Goal: Communication & Community: Answer question/provide support

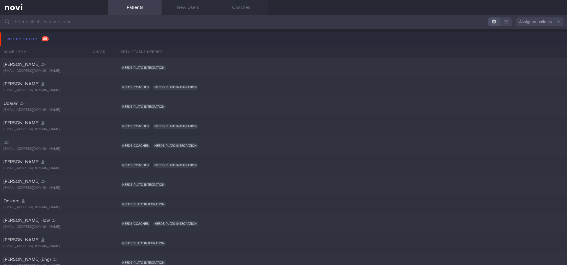
click at [41, 43] on button "Needs setup 85" at bounding box center [284, 39] width 569 height 13
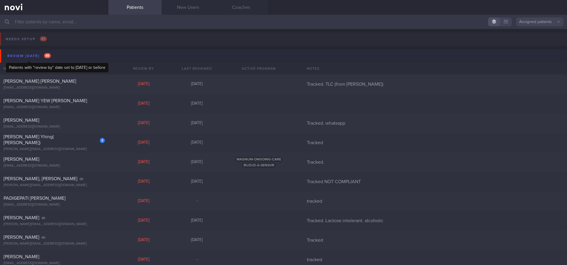
click at [44, 56] on span "49" at bounding box center [47, 55] width 7 height 5
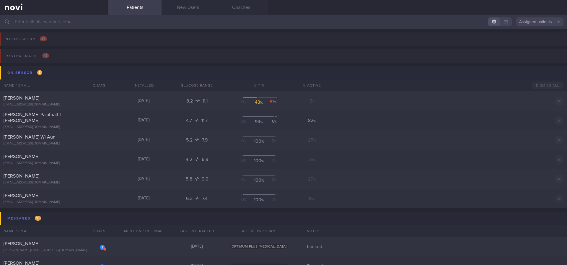
click at [58, 77] on button "On sensor 6" at bounding box center [284, 72] width 569 height 13
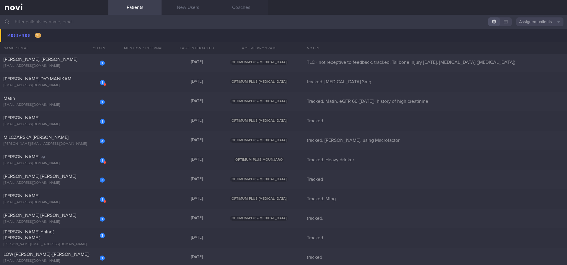
scroll to position [89, 0]
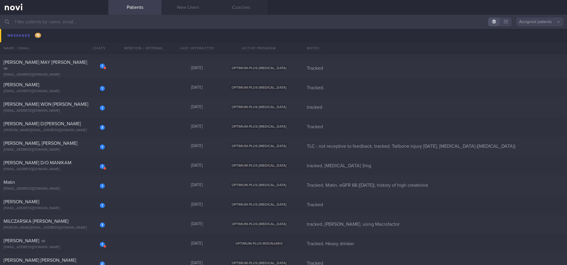
click at [79, 20] on input "text" at bounding box center [283, 22] width 567 height 14
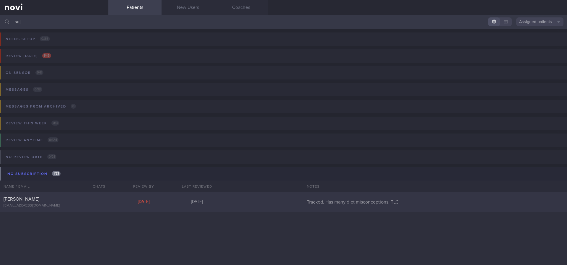
type input "suj"
click at [95, 204] on div "[EMAIL_ADDRESS][DOMAIN_NAME]" at bounding box center [54, 206] width 101 height 4
select select "7"
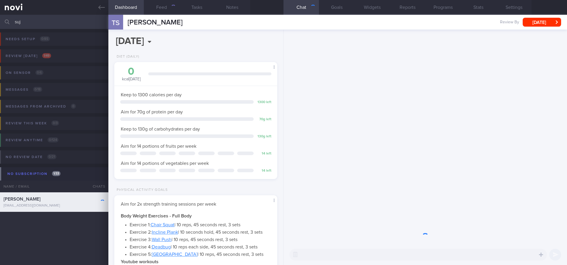
scroll to position [74, 148]
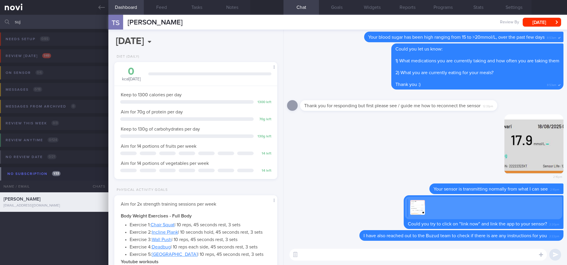
click at [440, 258] on textarea at bounding box center [419, 255] width 258 height 12
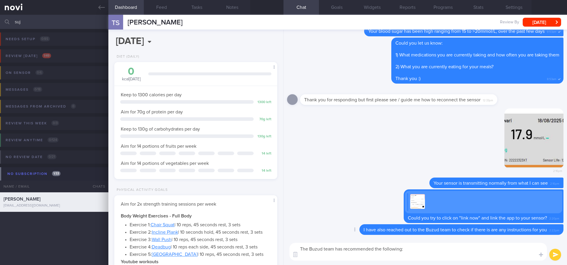
scroll to position [0, 0]
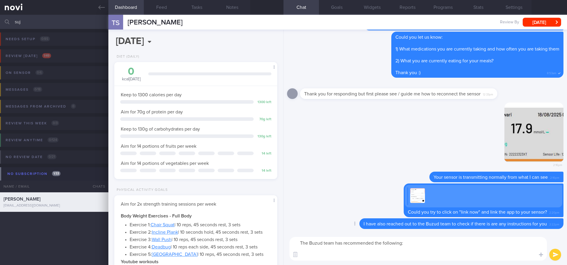
paste textarea "1. Keep the internet and bluetooth on, and make sure the sensor is close to the…"
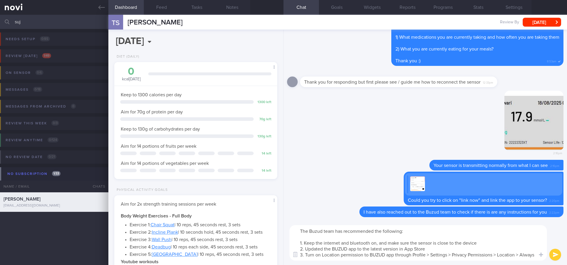
click at [303, 228] on textarea "The Buzud team has recommended the following: 1. Keep the internet and bluetoot…" at bounding box center [419, 242] width 258 height 35
type textarea "Hi Ms Sujata, the Buzud team has recommended the following: 1. Keep the interne…"
click at [509, 244] on textarea "Hi Ms Sujata, the Buzud team has recommended the following: 1. Keep the interne…" at bounding box center [419, 242] width 258 height 35
click at [554, 255] on button "submit" at bounding box center [556, 255] width 12 height 12
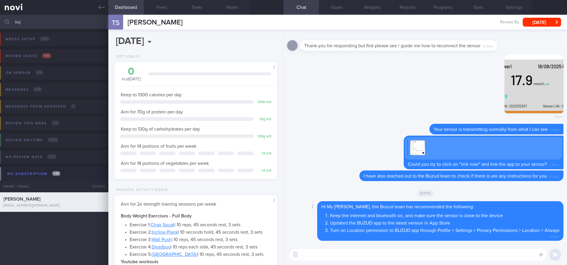
scroll to position [0, 0]
click at [92, 6] on link at bounding box center [54, 7] width 108 height 15
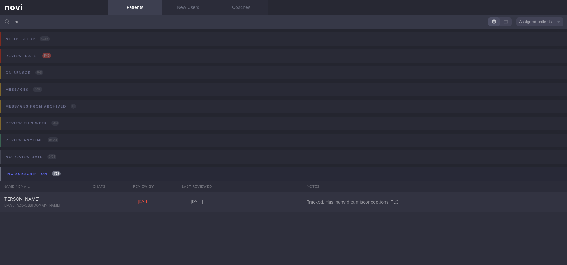
drag, startPoint x: 212, startPoint y: 25, endPoint x: 0, endPoint y: 27, distance: 211.6
click at [0, 27] on input "suj" at bounding box center [283, 22] width 567 height 14
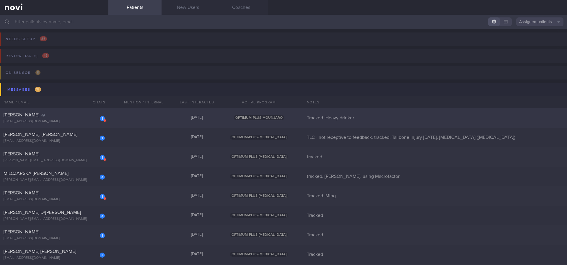
click at [208, 167] on div "1 Niki Santo Luhur niki.luhur@gmail.com 2 months ago OPTIMUM-PLUS-MOUNJARO Trac…" at bounding box center [283, 177] width 567 height 20
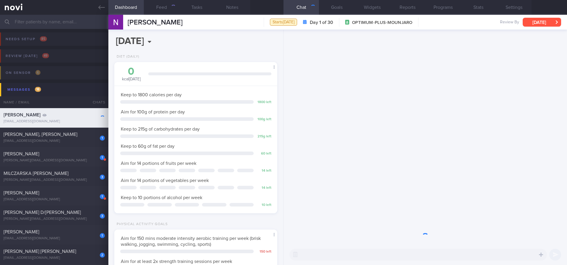
scroll to position [73, 146]
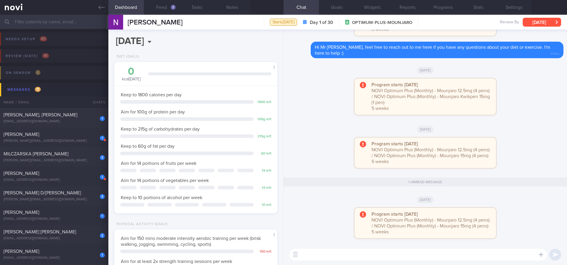
click at [544, 21] on button "[DATE]" at bounding box center [542, 22] width 38 height 9
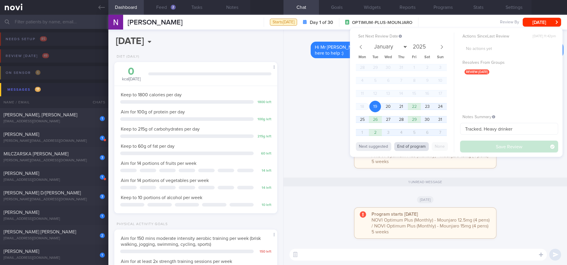
click at [428, 145] on button "End of program" at bounding box center [412, 146] width 35 height 9
select select "8"
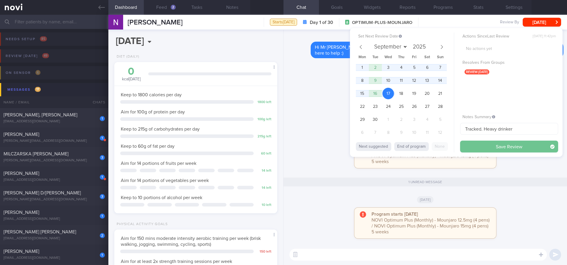
click at [506, 147] on button "Save Review" at bounding box center [509, 147] width 98 height 12
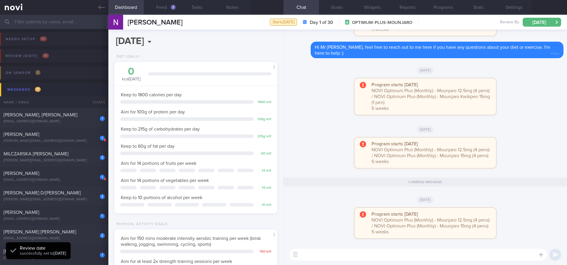
scroll to position [74, 148]
click at [98, 10] on icon at bounding box center [101, 7] width 7 height 7
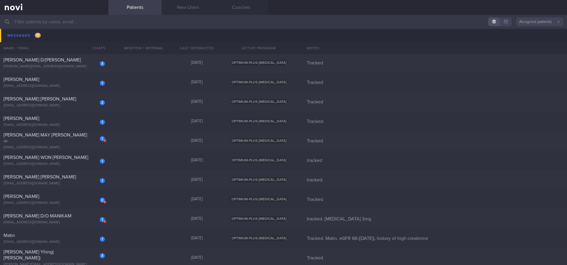
scroll to position [266, 0]
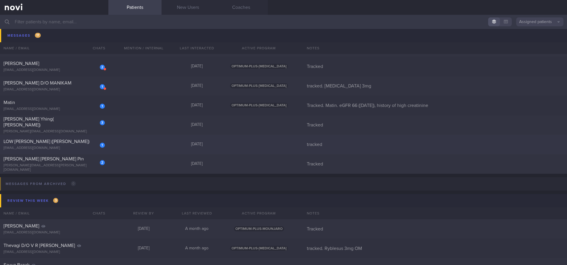
click at [165, 147] on div "1 LOW LEE AII (Adeline) hong.springside@gmail.com Yesterday tracked" at bounding box center [283, 145] width 567 height 20
select select "7"
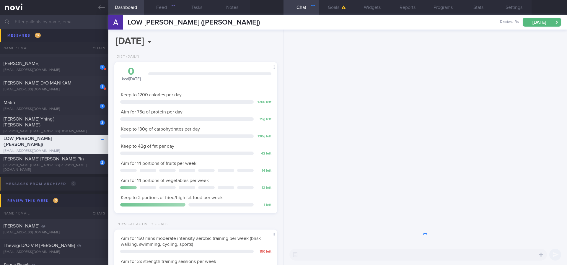
scroll to position [81, 146]
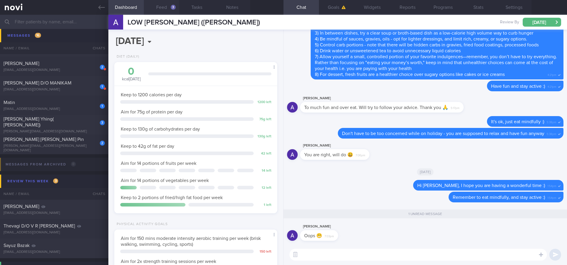
click at [169, 9] on button "Feed 3" at bounding box center [161, 7] width 35 height 15
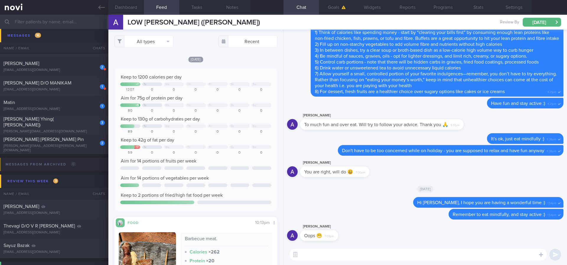
click at [535, 28] on div "LOW LEE AII (Adeline) LOW LEE AII (Adeline) hong.springside@gmail.com Review By…" at bounding box center [337, 22] width 459 height 15
click at [539, 24] on button "[DATE]" at bounding box center [542, 22] width 38 height 9
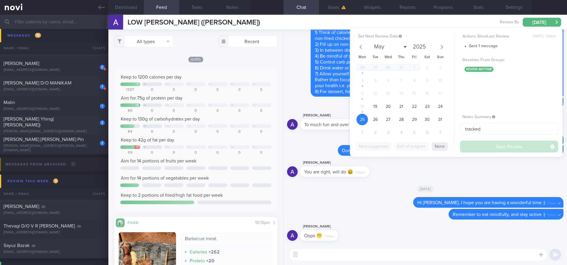
click at [285, 73] on div "Adeline Low Oops 😬 7:03pm Delete Remember to eat mindfully, and stay active :) …" at bounding box center [426, 137] width 284 height 215
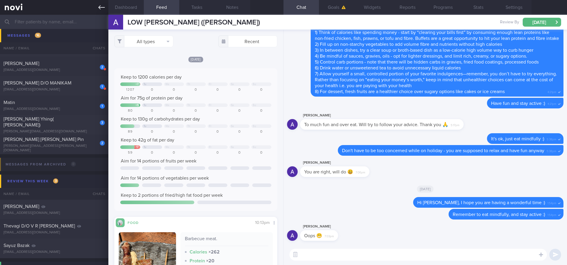
click at [95, 9] on link at bounding box center [54, 7] width 108 height 15
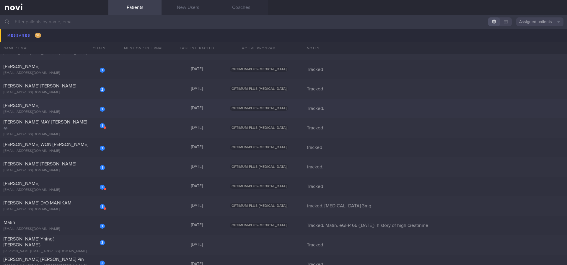
scroll to position [133, 0]
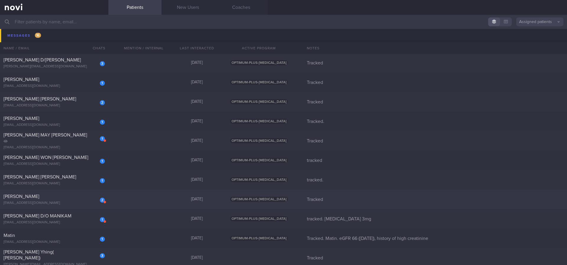
click at [130, 199] on div "2 CHENG LEE CHIUN lccheng@rocketmail.com Yesterday OPTIMUM-PLUS-RYBELSUS Tracked" at bounding box center [283, 200] width 567 height 20
select select "7"
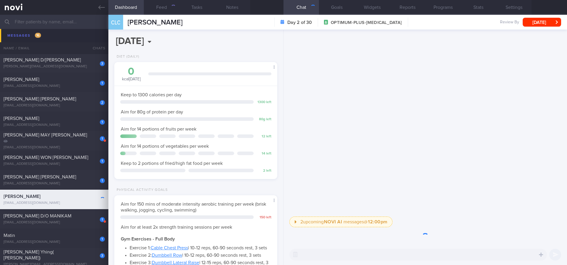
scroll to position [81, 146]
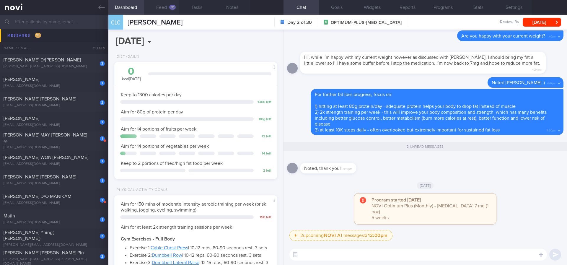
click at [167, 9] on button "Feed 33" at bounding box center [161, 7] width 35 height 15
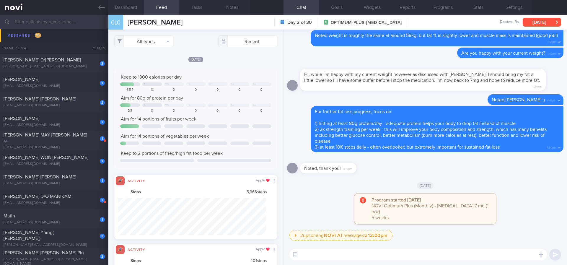
click at [547, 23] on button "[DATE]" at bounding box center [542, 22] width 38 height 9
click at [431, 187] on div "[DATE]" at bounding box center [425, 185] width 277 height 17
click at [540, 21] on button "[DATE]" at bounding box center [542, 22] width 38 height 9
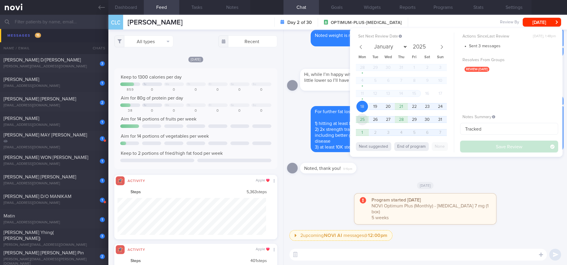
click at [366, 118] on span "25" at bounding box center [363, 120] width 12 height 12
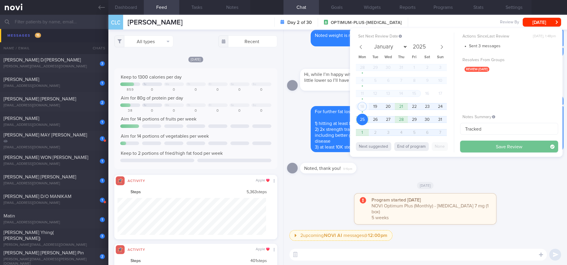
click at [508, 145] on button "Save Review" at bounding box center [509, 147] width 98 height 12
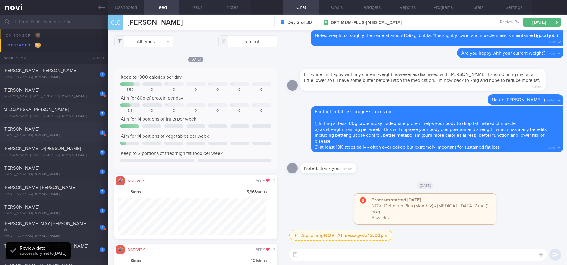
click at [80, 126] on div "Yan Ming Jiao" at bounding box center [54, 129] width 100 height 6
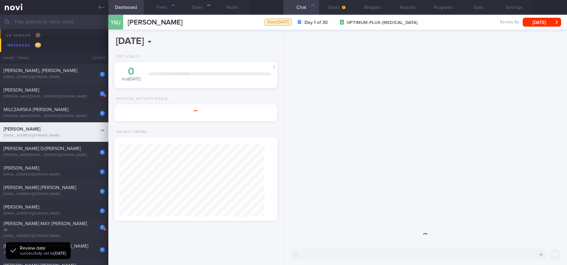
type input "Tracked. Ming"
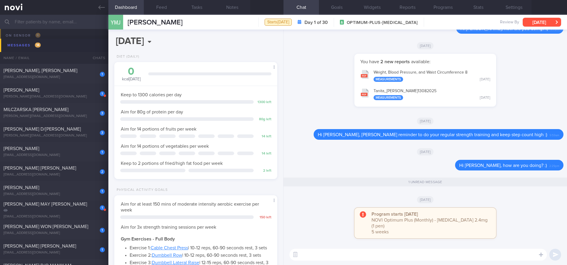
click at [545, 18] on button "[DATE]" at bounding box center [542, 22] width 38 height 9
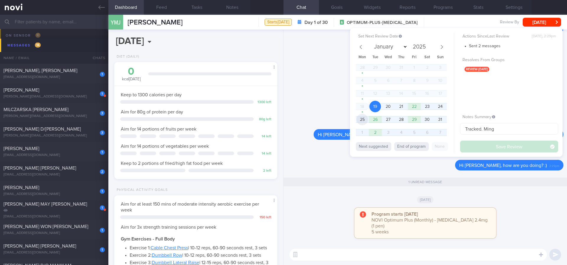
click at [358, 121] on span "25" at bounding box center [363, 120] width 12 height 12
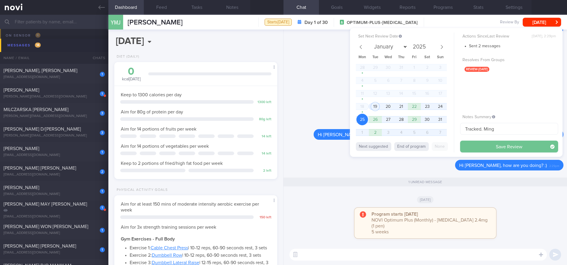
click at [510, 142] on button "Save Review" at bounding box center [509, 147] width 98 height 12
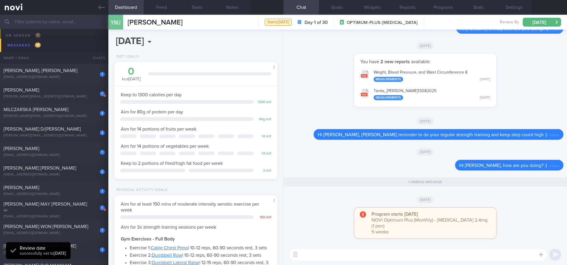
drag, startPoint x: 536, startPoint y: 169, endPoint x: 449, endPoint y: 212, distance: 97.3
click at [520, 168] on span "Hi Ming, how are you doing? :)" at bounding box center [504, 165] width 88 height 5
drag, startPoint x: 540, startPoint y: 172, endPoint x: 475, endPoint y: 172, distance: 64.7
click at [475, 171] on div "Hi Ming, how are you doing? :) 2:29pm" at bounding box center [509, 165] width 108 height 11
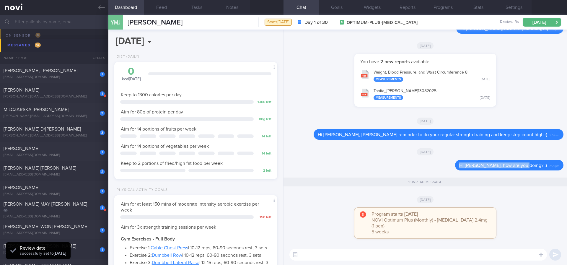
copy span "Hi Ming, how are you doing? :)"
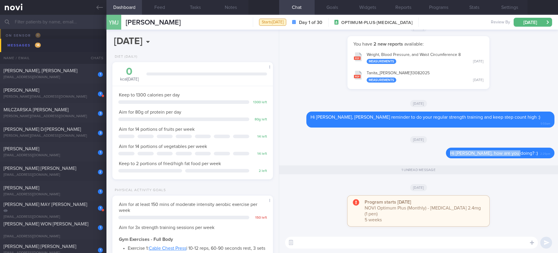
click at [324, 239] on textarea at bounding box center [411, 242] width 253 height 12
paste textarea "Hi Ming, how are you doing? :)"
type textarea "Hi Ming, how are you doing? :)"
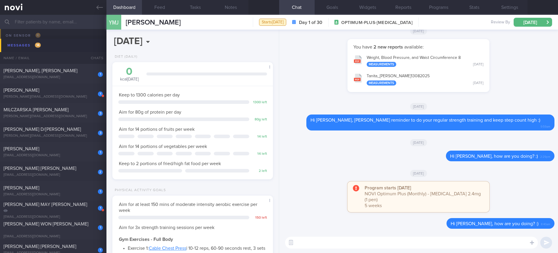
click at [81, 89] on div "Amelia Rashid" at bounding box center [53, 90] width 98 height 6
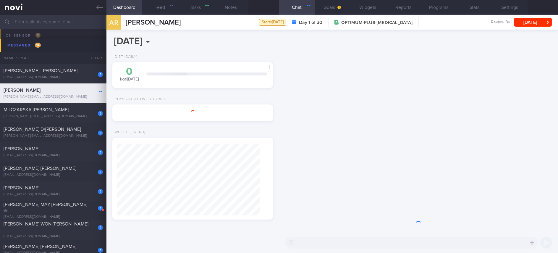
type input "tracked."
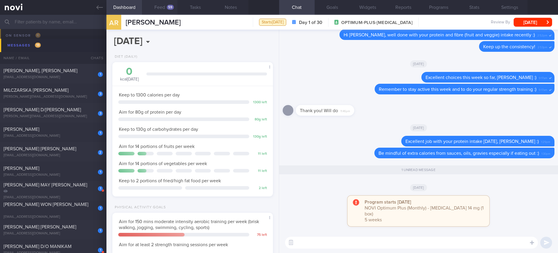
click at [168, 6] on div "59" at bounding box center [170, 7] width 7 height 5
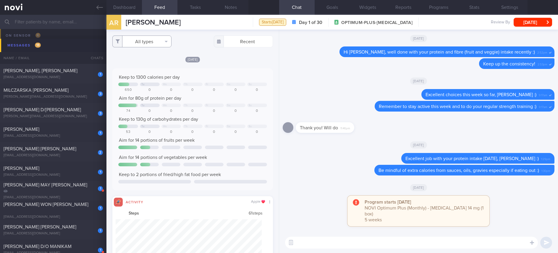
click at [160, 39] on button "All types" at bounding box center [141, 41] width 59 height 12
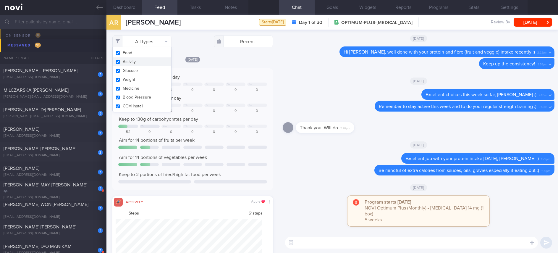
click at [147, 62] on button "Activity" at bounding box center [142, 61] width 59 height 9
checkbox input "false"
click at [205, 98] on div "Aim for 80g of protein per day" at bounding box center [192, 98] width 148 height 6
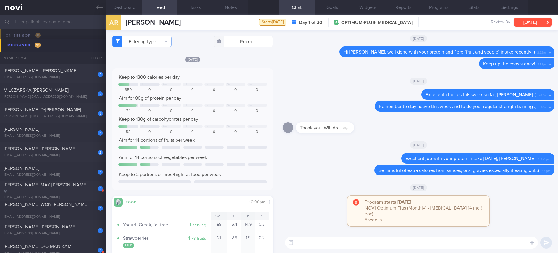
click at [531, 18] on button "[DATE]" at bounding box center [532, 22] width 38 height 9
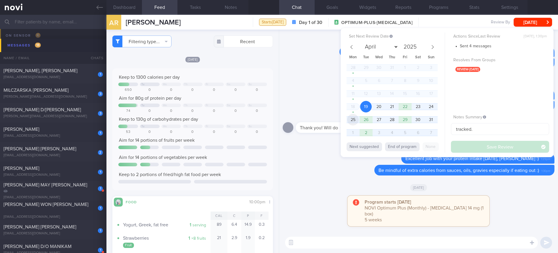
click at [352, 119] on span "25" at bounding box center [353, 120] width 12 height 12
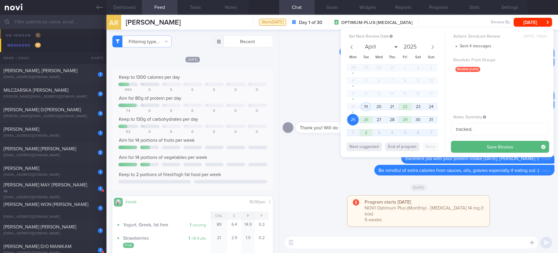
drag, startPoint x: 468, startPoint y: 143, endPoint x: 176, endPoint y: 154, distance: 291.9
click at [468, 143] on button "Save Review" at bounding box center [500, 147] width 98 height 12
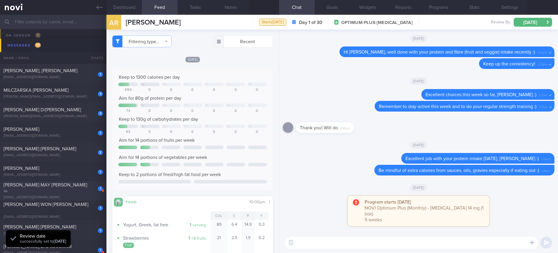
click at [76, 195] on div "stacycheng22@yahoo.com.sg" at bounding box center [53, 197] width 99 height 4
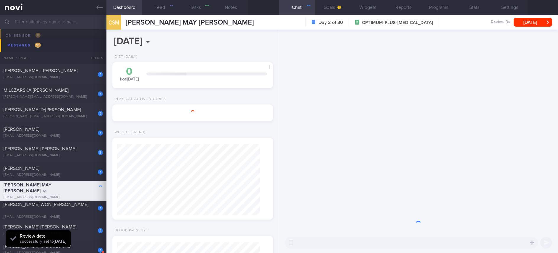
type input "Tracked"
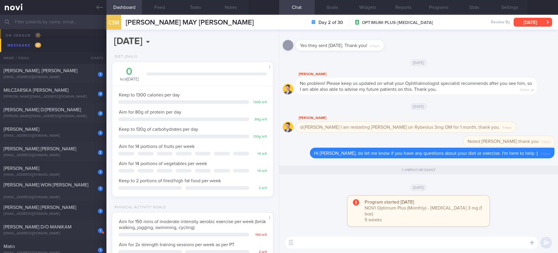
click at [540, 18] on button "[DATE]" at bounding box center [532, 22] width 38 height 9
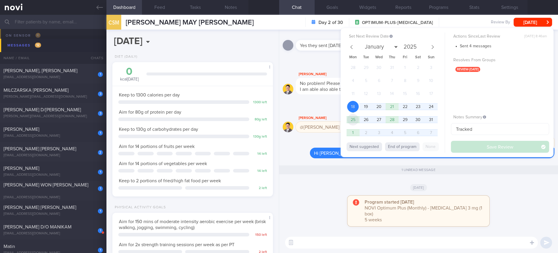
click at [352, 117] on span "25" at bounding box center [353, 120] width 12 height 12
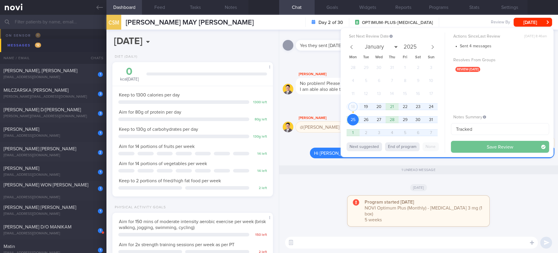
click at [497, 145] on button "Save Review" at bounding box center [500, 147] width 98 height 12
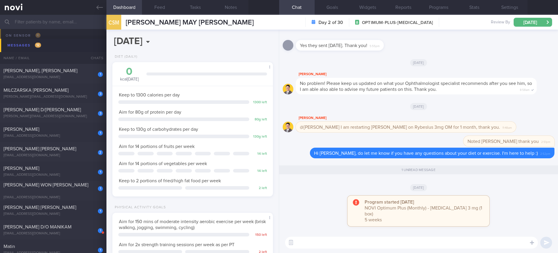
click at [308, 241] on textarea at bounding box center [411, 242] width 253 height 12
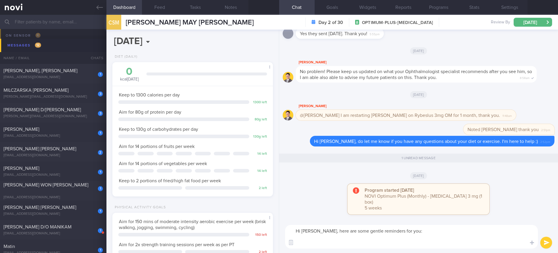
paste textarea "- Eat slowly and mindfully - Consume an adequate amount of protein (non fatty) …"
type textarea "Hi Stacy, here are some gentle reminders for you: - Eat slowly and mindfully - …"
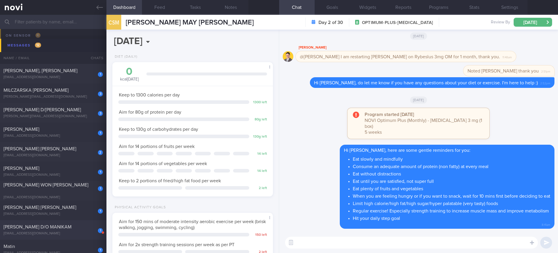
click at [61, 234] on div "lalithamanikam22@gmail.com" at bounding box center [53, 233] width 99 height 4
type input "tracked. Rybelsus 3mg"
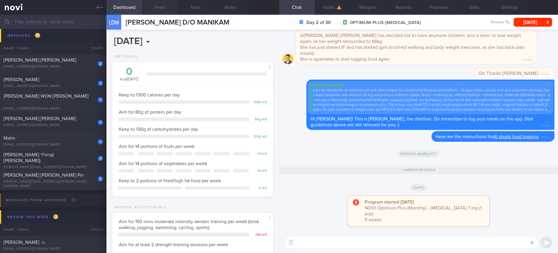
click at [162, 9] on button "Feed" at bounding box center [159, 7] width 35 height 15
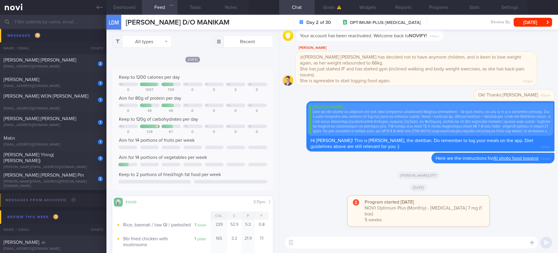
click at [345, 246] on textarea at bounding box center [411, 242] width 253 height 12
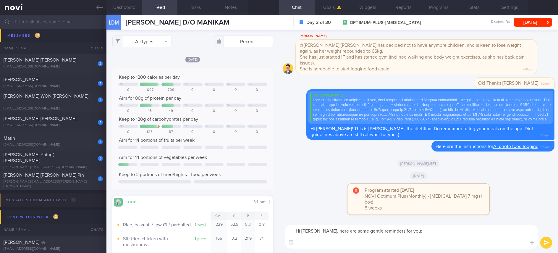
paste textarea "- Eat slowly and mindfully - Consume an adequate amount of protein (non fatty) …"
type textarea "Hi Lalitha, here are some gentle reminders for you: - Eat slowly and mindfully …"
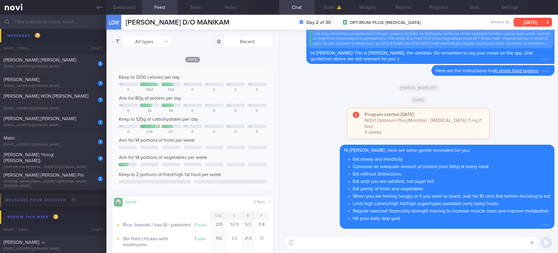
click at [536, 22] on button "[DATE]" at bounding box center [532, 22] width 38 height 9
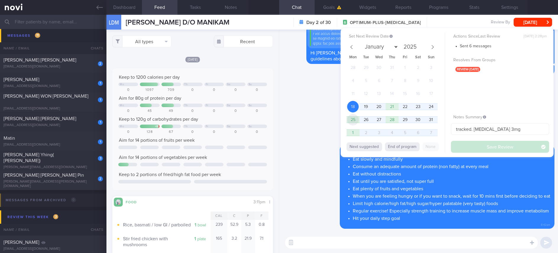
click at [352, 117] on span "25" at bounding box center [353, 120] width 12 height 12
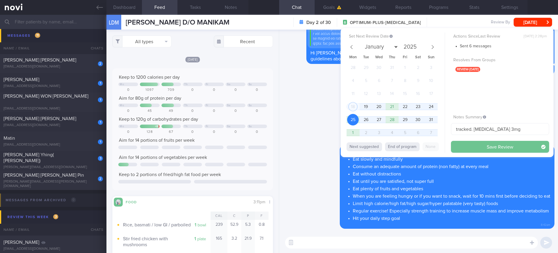
click at [489, 146] on button "Save Review" at bounding box center [500, 147] width 98 height 12
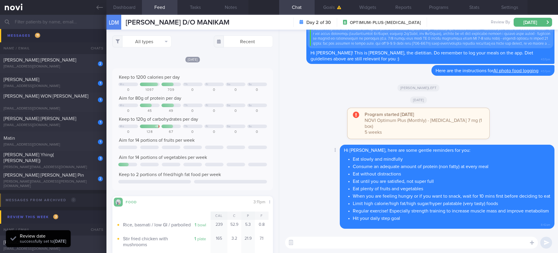
click at [308, 104] on div "[DATE]" at bounding box center [419, 99] width 272 height 17
click at [395, 240] on textarea at bounding box center [411, 242] width 253 height 12
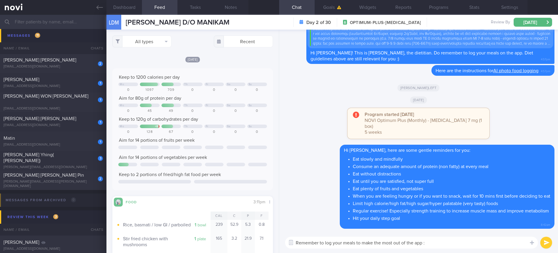
type textarea "Remember to log your meals to make the most out of the app :)"
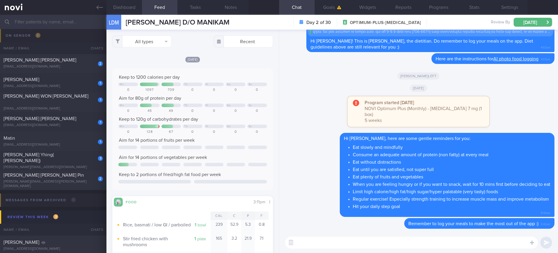
scroll to position [44, 0]
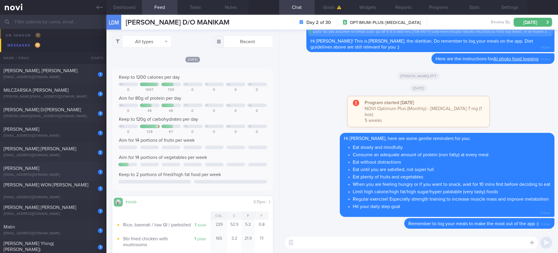
click at [58, 171] on div "1 Etienne Weizhe Liebenberg etienneliebenbergwz@gmail.com" at bounding box center [53, 171] width 106 height 12
type input "Tracked."
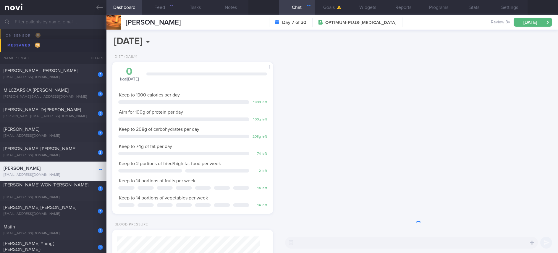
scroll to position [71, 143]
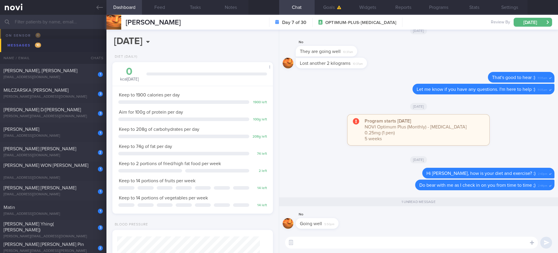
click at [350, 240] on textarea at bounding box center [411, 242] width 253 height 12
type textarea "That's great :)"
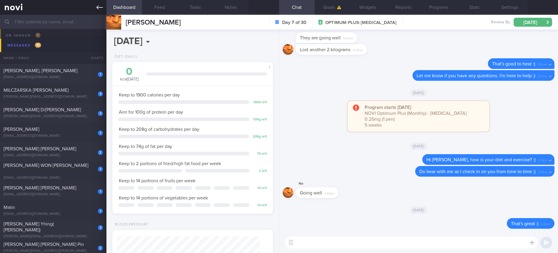
click at [90, 8] on link at bounding box center [53, 7] width 106 height 15
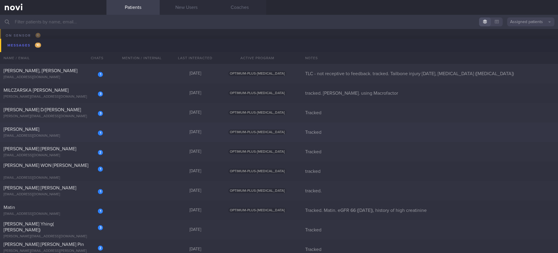
click at [127, 134] on div "1 Michaela-Ann Dalgleish m.dalgleish9@gmail.com Yesterday OPTIMUM-PLUS-RYBELSUS…" at bounding box center [279, 132] width 558 height 20
select select "7"
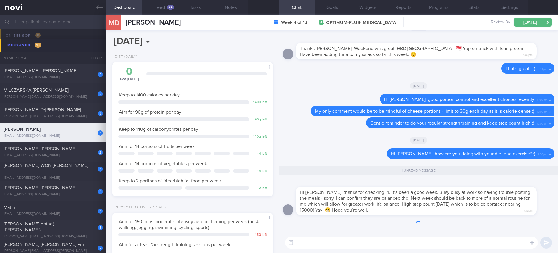
scroll to position [0, 0]
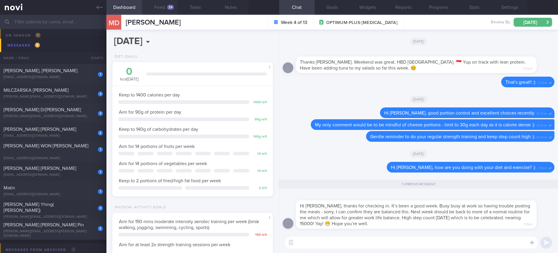
click at [164, 6] on button "Feed 24" at bounding box center [159, 7] width 35 height 15
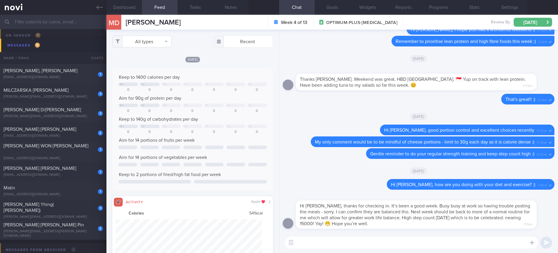
scroll to position [36, 146]
click at [410, 238] on textarea at bounding box center [411, 242] width 253 height 12
type textarea "T"
type textarea "W"
type textarea "Fantastic job staying active! :)"
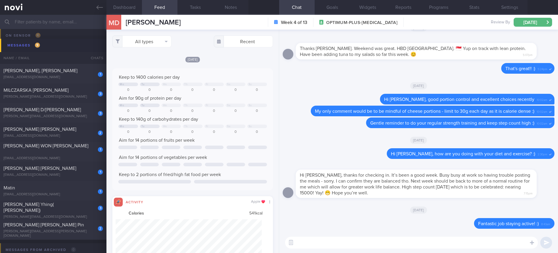
scroll to position [0, 0]
type textarea "I hope you manage to have some time to yourself soon :)"
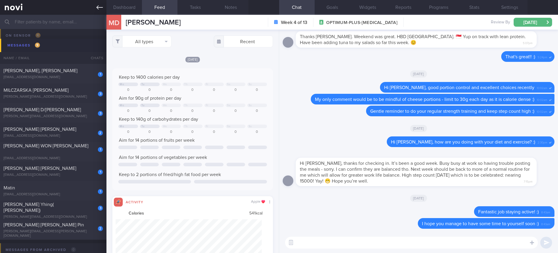
click at [94, 13] on link at bounding box center [53, 7] width 106 height 15
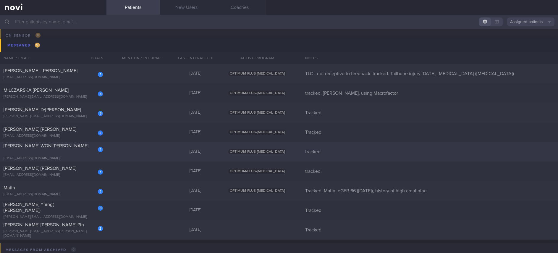
click at [171, 159] on div "1 JUSTYNE WON YAN NI justyne1995@gmail.com Yesterday OPTIMUM-PLUS-WEGOVY tracked" at bounding box center [279, 152] width 558 height 20
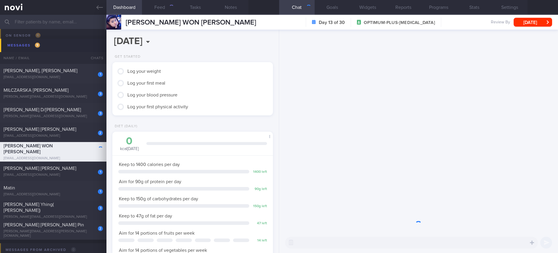
scroll to position [71, 143]
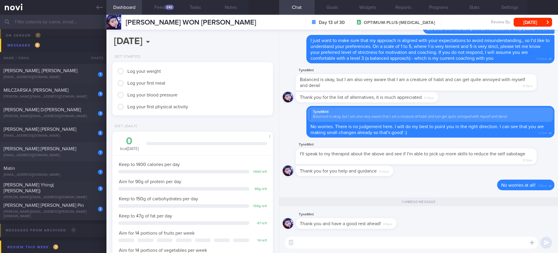
click at [73, 152] on div "1 Yueh Fang Lee laksaoh@gmail.com" at bounding box center [53, 152] width 106 height 12
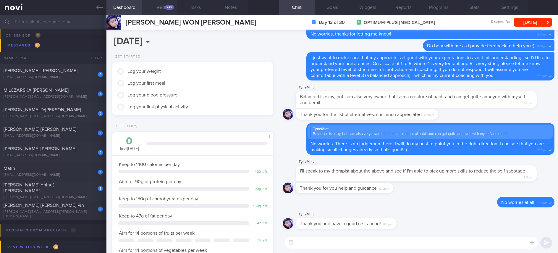
click at [167, 8] on div "242" at bounding box center [169, 7] width 9 height 5
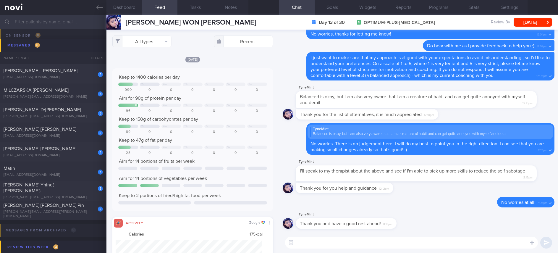
scroll to position [36, 146]
click at [145, 43] on button "All types" at bounding box center [141, 41] width 59 height 12
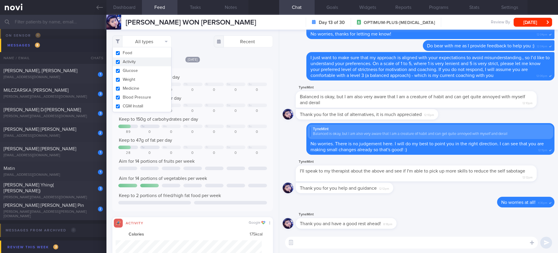
click at [144, 60] on button "Activity" at bounding box center [142, 61] width 59 height 9
checkbox input "false"
click at [210, 61] on div "[DATE]" at bounding box center [192, 59] width 160 height 6
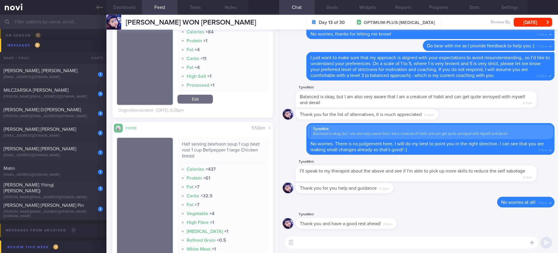
scroll to position [222, 0]
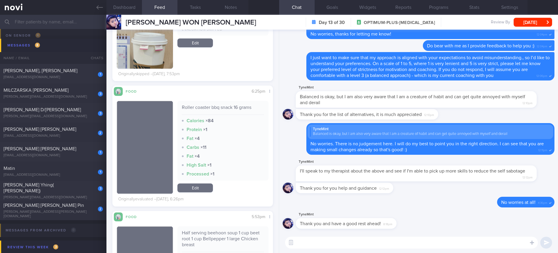
click at [316, 244] on textarea at bounding box center [411, 242] width 253 height 12
type textarea "Well done with your protein intake yesterday :)"
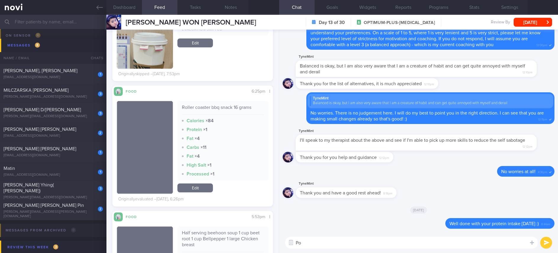
type textarea "P"
type textarea "And good job controlling the portions of your snacks too :)"
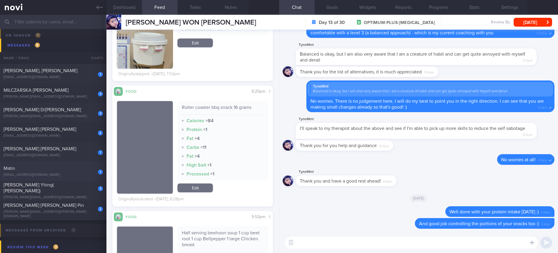
click at [73, 168] on div "Matin" at bounding box center [53, 168] width 98 height 6
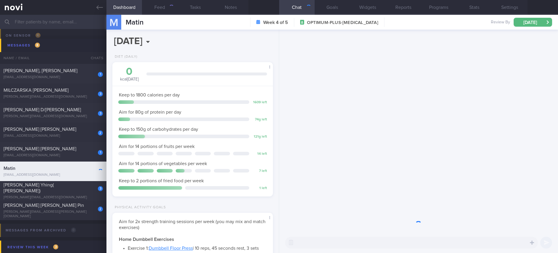
scroll to position [71, 143]
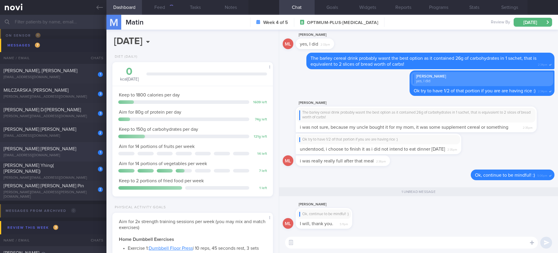
click at [57, 147] on div "[PERSON_NAME] [PERSON_NAME]" at bounding box center [53, 149] width 98 height 6
type input "tracked."
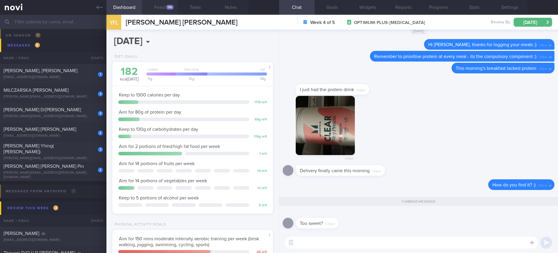
click at [162, 7] on button "Feed 136" at bounding box center [159, 7] width 35 height 15
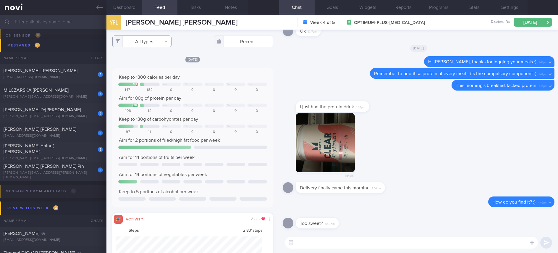
click at [147, 38] on button "All types" at bounding box center [141, 41] width 59 height 12
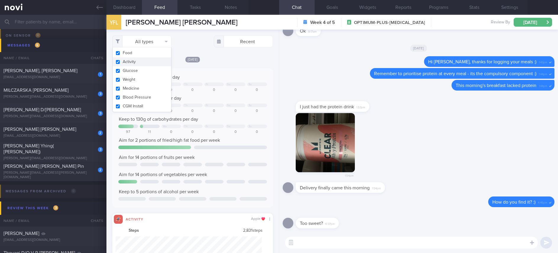
click at [134, 61] on button "Activity" at bounding box center [142, 61] width 59 height 9
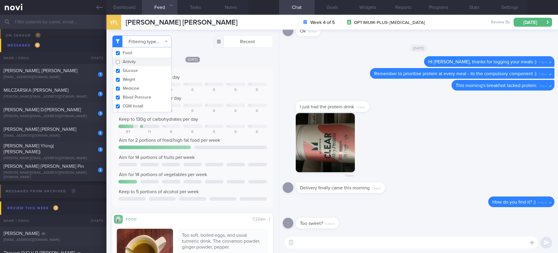
checkbox input "false"
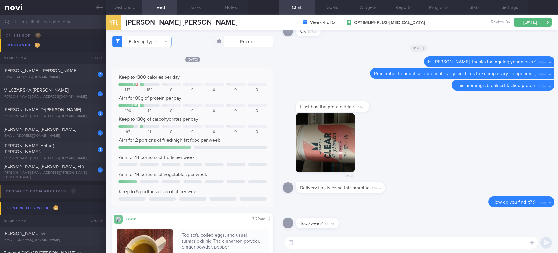
click at [331, 237] on textarea at bounding box center [411, 242] width 253 height 12
click at [329, 241] on textarea at bounding box center [411, 242] width 253 height 12
click at [338, 128] on button "button" at bounding box center [325, 142] width 59 height 59
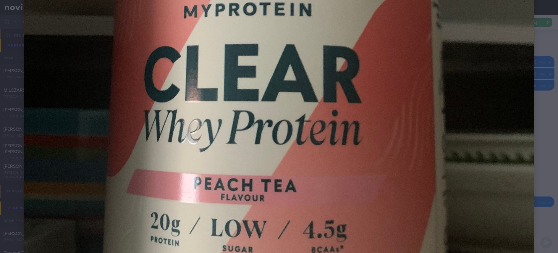
click at [482, 167] on img at bounding box center [279, 53] width 510 height 681
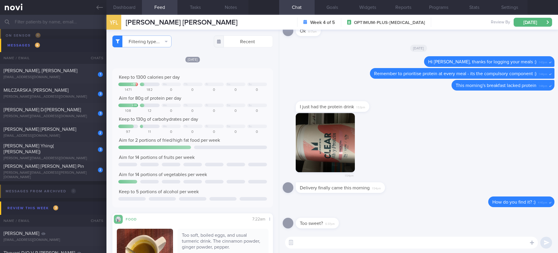
click at [515, 176] on div "1:54pm" at bounding box center [419, 147] width 272 height 69
click at [394, 241] on textarea at bounding box center [411, 242] width 253 height 12
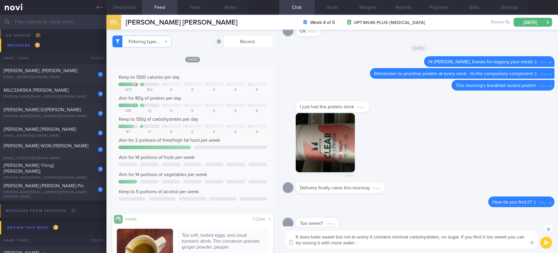
type textarea "It does taste sweet but not to worry it contains minimal carbohydrates, no suga…"
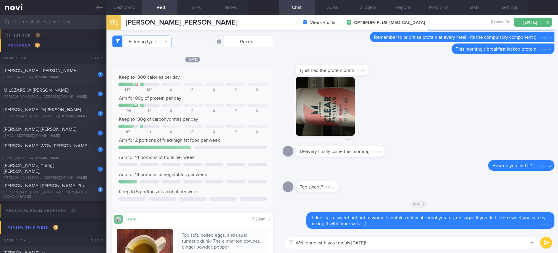
type textarea "Well done with your meals [DATE]! :)"
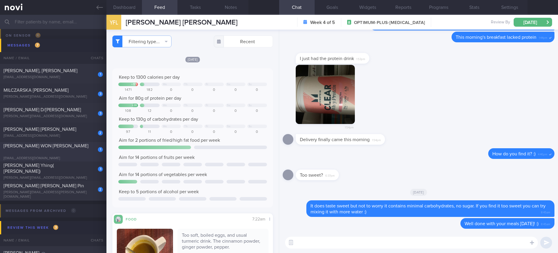
click at [69, 146] on div "[PERSON_NAME] WON [PERSON_NAME]" at bounding box center [53, 149] width 98 height 12
type input "tracked"
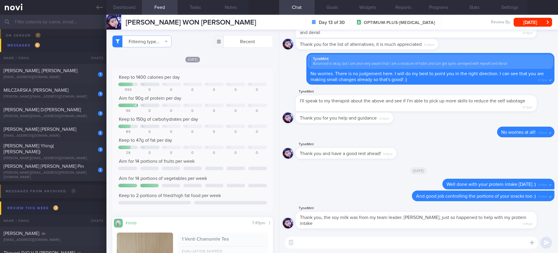
scroll to position [44, 0]
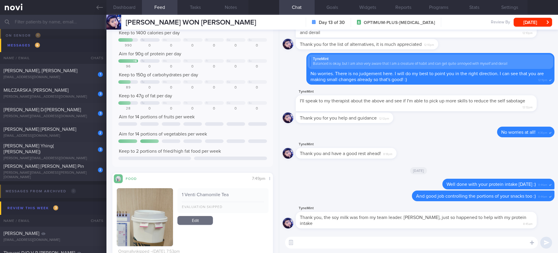
click at [326, 244] on textarea at bounding box center [411, 242] width 253 height 12
type textarea "Nice!"
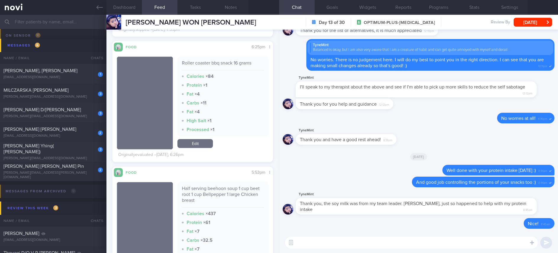
scroll to position [443, 0]
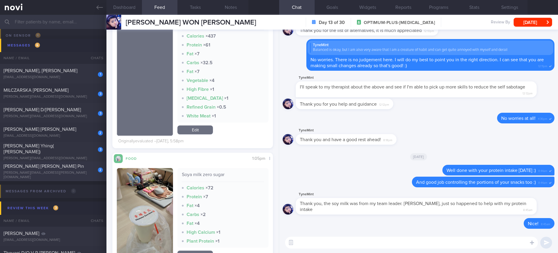
click at [88, 168] on div "Webster Timothy James Wei Pin" at bounding box center [53, 166] width 98 height 6
type input "Tracked"
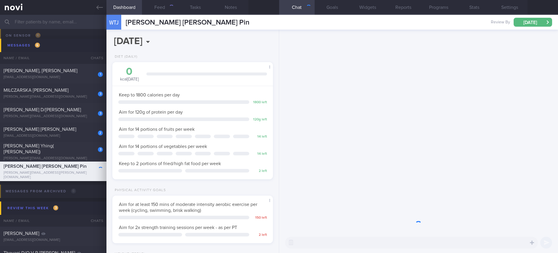
scroll to position [80, 143]
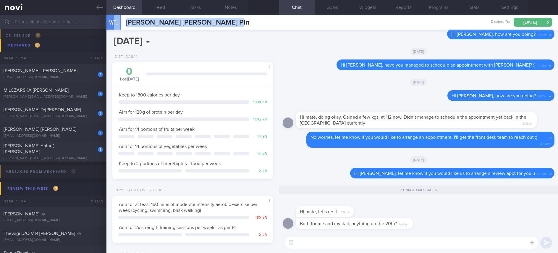
drag, startPoint x: 216, startPoint y: 24, endPoint x: 115, endPoint y: 24, distance: 101.7
click at [115, 24] on div "WTJ Webster Timothy James Wei Pin Webster Timothy James Wei Pin tim.webster@awe…" at bounding box center [331, 22] width 451 height 15
click at [256, 21] on div "WTJ Webster Timothy James Wei Pin Webster Timothy James Wei Pin tim.webster@awe…" at bounding box center [331, 22] width 451 height 15
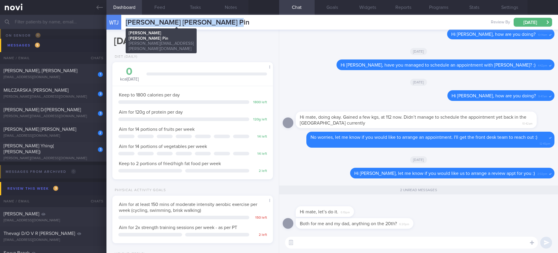
drag, startPoint x: 238, startPoint y: 22, endPoint x: 126, endPoint y: 24, distance: 112.0
click at [126, 24] on div "WTJ Webster Timothy James Wei Pin Webster Timothy James Wei Pin tim.webster@awe…" at bounding box center [331, 22] width 451 height 15
copy span "Webster Timothy James Wei Pin"
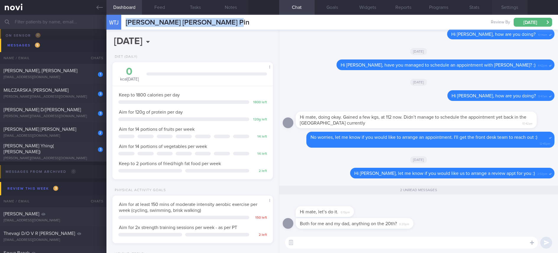
click at [512, 9] on button "Settings" at bounding box center [509, 7] width 35 height 15
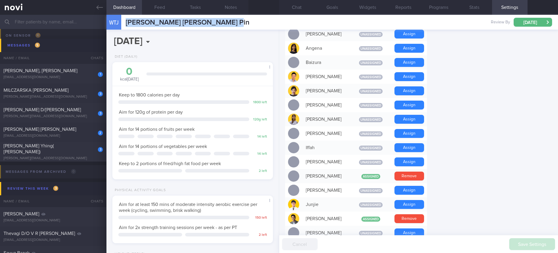
scroll to position [177, 0]
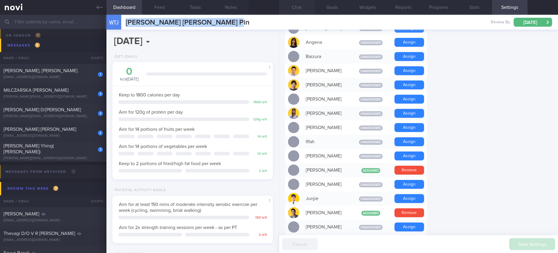
click at [302, 10] on button "Chat" at bounding box center [296, 7] width 35 height 15
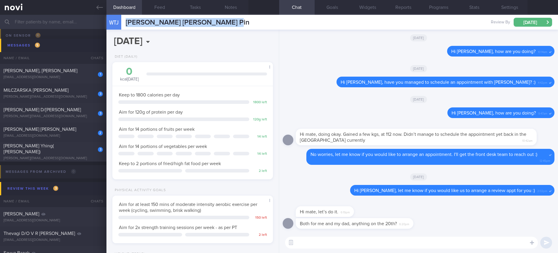
click at [346, 238] on textarea at bounding box center [411, 242] width 253 height 12
type textarea "I"
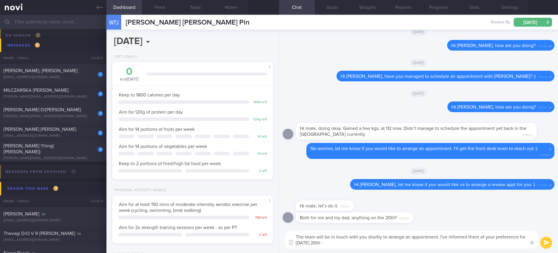
type textarea "The team will be in touch with you shortly to arrange an appointment. I've info…"
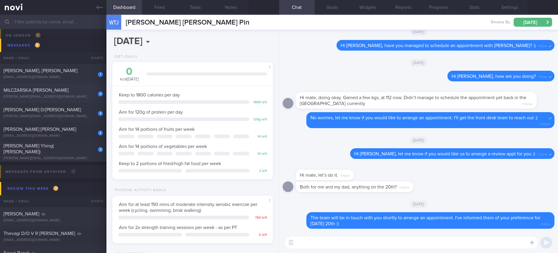
click at [81, 95] on div "magdalena.milczarska@gmail.com" at bounding box center [53, 97] width 99 height 4
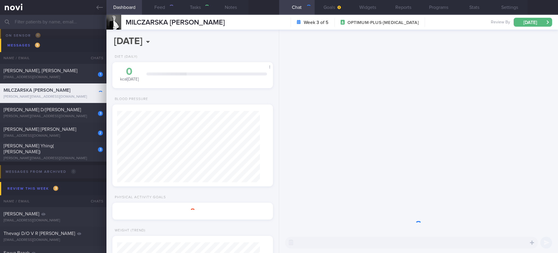
type input "tracked. Magda. using Macrofactor"
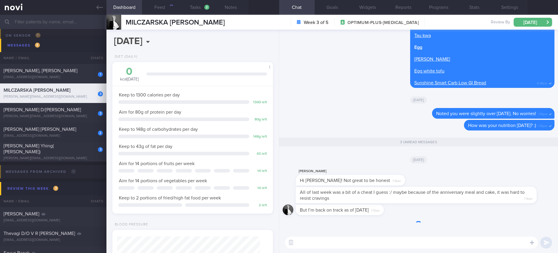
scroll to position [80, 143]
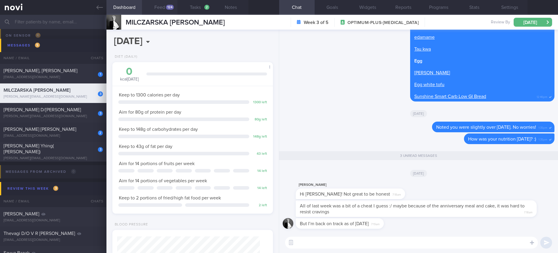
click at [170, 10] on button "Feed 124" at bounding box center [159, 7] width 35 height 15
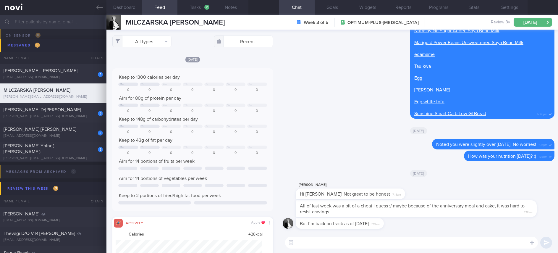
scroll to position [36, 146]
click at [151, 42] on button "All types" at bounding box center [141, 41] width 59 height 12
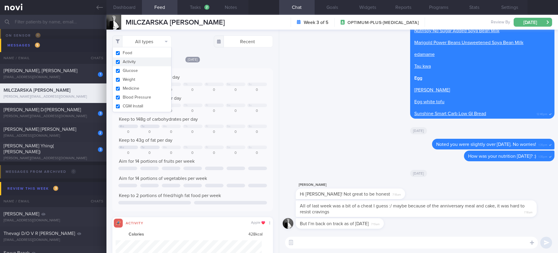
click at [150, 59] on button "Activity" at bounding box center [142, 61] width 59 height 9
click at [207, 96] on div "Aim for 80g of protein per day" at bounding box center [192, 98] width 148 height 6
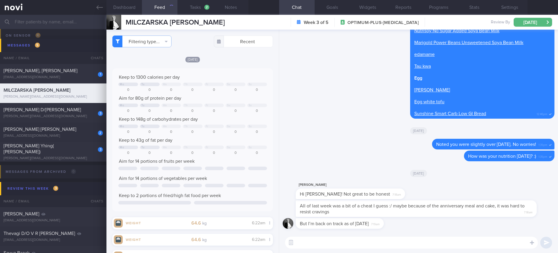
checkbox input "false"
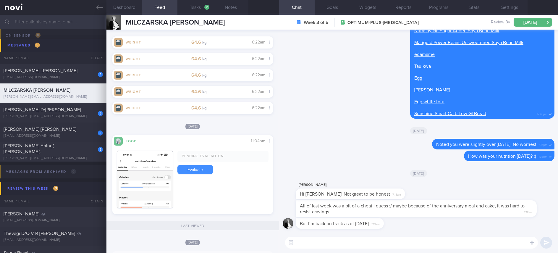
scroll to position [213, 0]
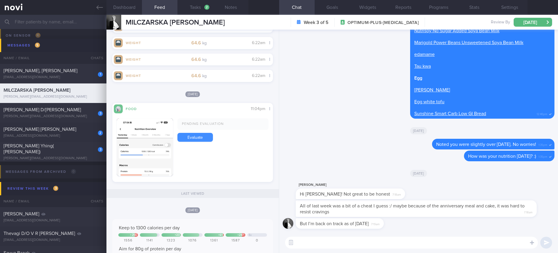
click at [194, 136] on link "Evaluate" at bounding box center [194, 137] width 35 height 9
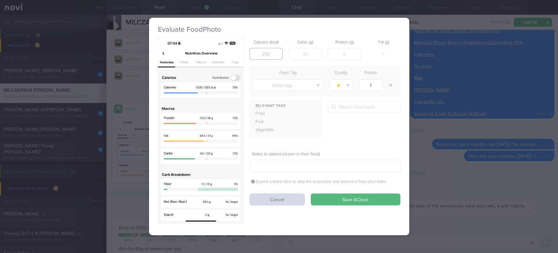
click at [253, 57] on input "number" at bounding box center [265, 54] width 33 height 12
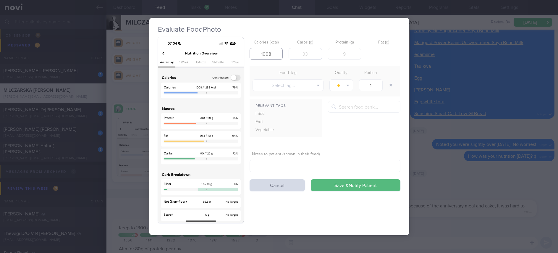
type input "1008"
click at [311, 54] on input "number" at bounding box center [304, 54] width 33 height 12
type input "90"
click at [346, 56] on input "number" at bounding box center [344, 54] width 33 height 12
type input "90"
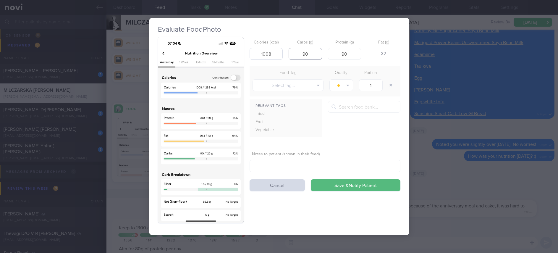
drag, startPoint x: 314, startPoint y: 55, endPoint x: 282, endPoint y: 56, distance: 32.5
click at [282, 56] on div "Calories (kcal) 1008 Carbs (g) 90 Protein (g) 90 Fat (g) 32" at bounding box center [324, 48] width 151 height 23
type input "73"
click at [372, 187] on button "Save & Notify Patient" at bounding box center [356, 185] width 90 height 12
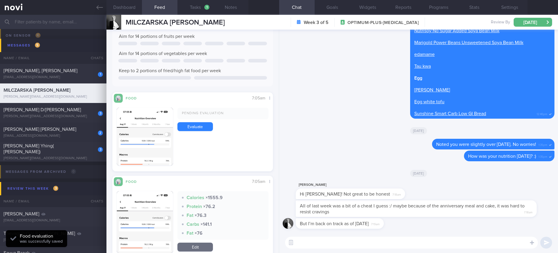
scroll to position [479, 0]
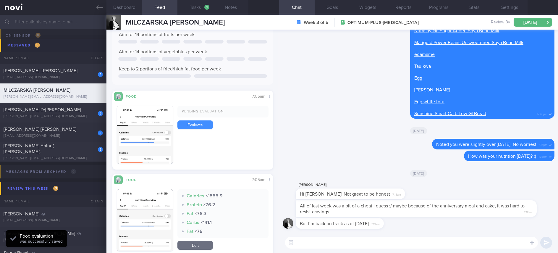
click at [181, 121] on link "Evaluate" at bounding box center [194, 124] width 35 height 9
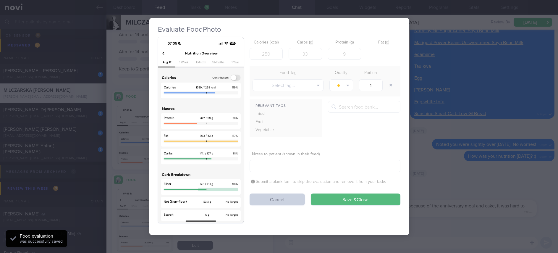
click at [284, 199] on button "Cancel" at bounding box center [276, 199] width 55 height 12
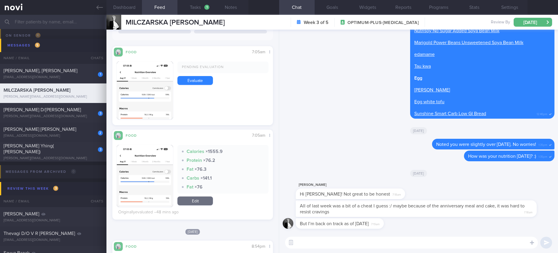
click at [152, 167] on button "button" at bounding box center [145, 176] width 56 height 62
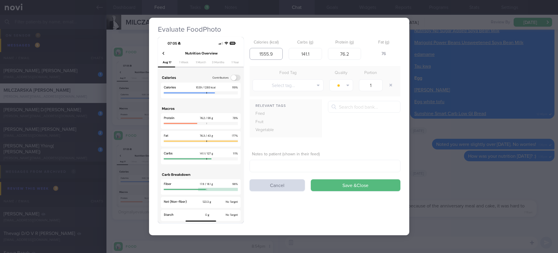
drag, startPoint x: 276, startPoint y: 54, endPoint x: 240, endPoint y: 53, distance: 36.1
click at [240, 53] on div "Calories (kcal) 1555.9 Carbs (g) 141.1 Protein (g) 76.2 Fat (g) 76 Food Tag Qua…" at bounding box center [279, 132] width 242 height 191
type input "1539"
click at [358, 183] on button "Save & Close" at bounding box center [356, 185] width 90 height 12
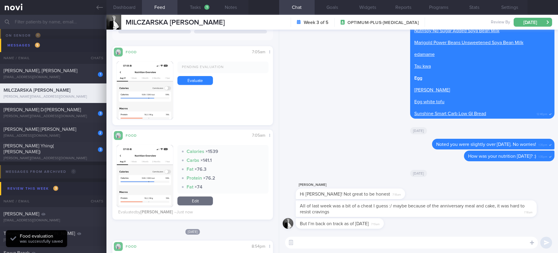
click at [367, 243] on textarea at bounding box center [411, 242] width 253 height 12
click at [366, 242] on textarea at bounding box center [411, 242] width 253 height 12
drag, startPoint x: 383, startPoint y: 212, endPoint x: 472, endPoint y: 208, distance: 88.5
click at [472, 208] on div "All of last week was a bit of a cheat I guess :/ maybe because of the anniversa…" at bounding box center [425, 208] width 259 height 17
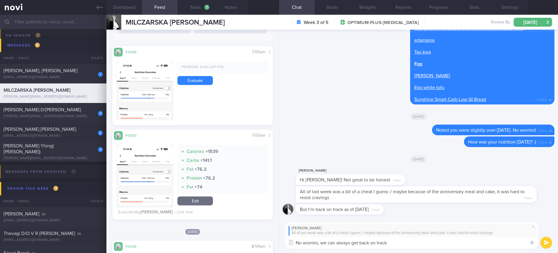
type textarea "No worries, we can always get back on track!"
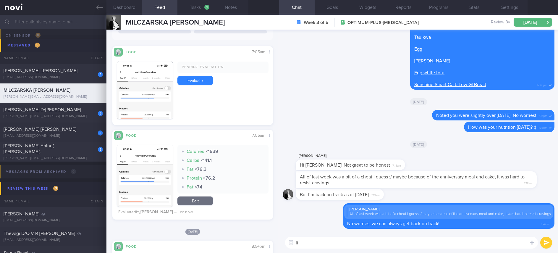
type textarea "I"
type textarea "W"
click at [134, 12] on button "Dashboard" at bounding box center [123, 7] width 35 height 15
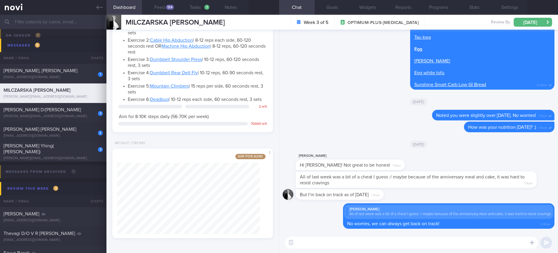
scroll to position [532, 0]
click at [321, 240] on textarea at bounding box center [411, 242] width 253 height 12
type textarea "It's not usually a linear process, there will be some bumps along the way :)"
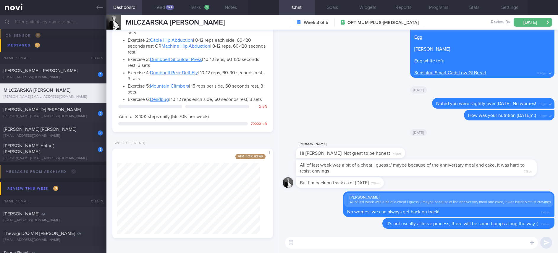
click at [311, 244] on textarea at bounding box center [411, 242] width 253 height 12
type textarea "Some gentle reminders for you :)"
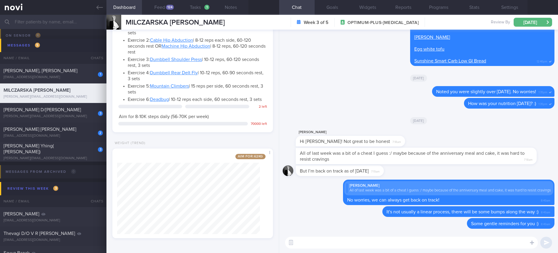
paste textarea "- Eat slowly and mindfully - Consume an adequate amount of protein (non fatty) …"
type textarea "- Eat slowly and mindfully - Consume an adequate amount of protein (non fatty) …"
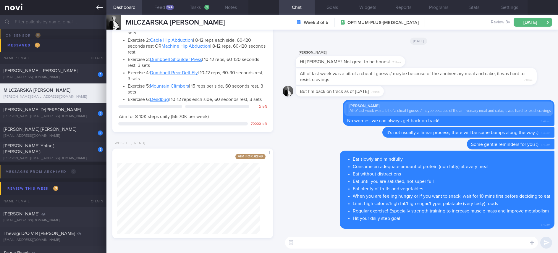
click at [98, 4] on icon at bounding box center [99, 7] width 7 height 7
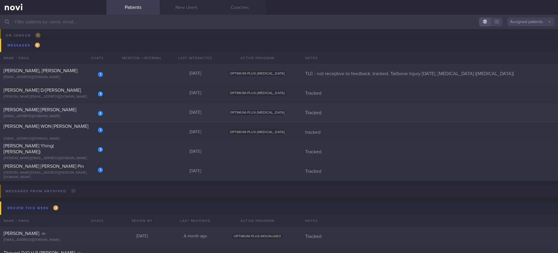
click at [139, 112] on div "2 RACHEL HO SZE YINN rachelraeho@gmail.com Yesterday OPTIMUM-PLUS-RYBELSUS Trac…" at bounding box center [279, 113] width 558 height 20
select select "7"
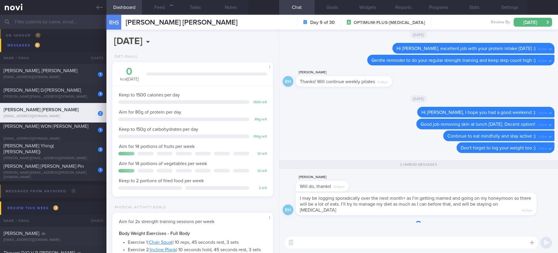
scroll to position [0, 0]
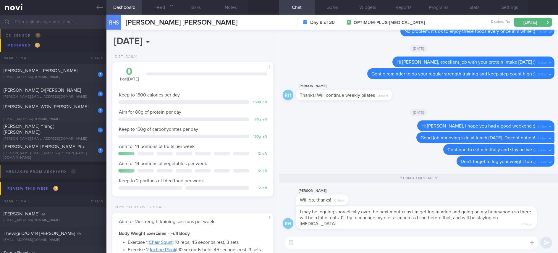
click at [340, 242] on textarea at bounding box center [411, 242] width 253 height 12
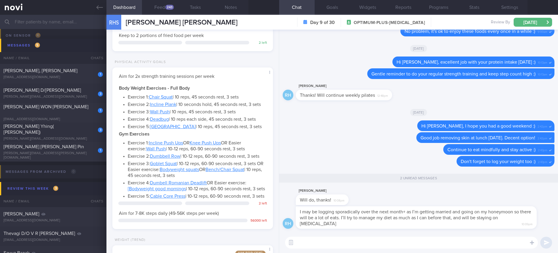
scroll to position [271, 0]
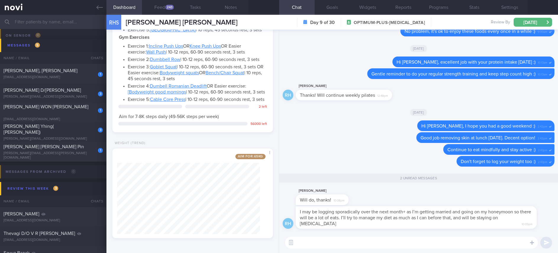
click at [379, 244] on textarea at bounding box center [411, 242] width 253 height 12
type textarea "Yay congratulations, Rachel! :)"
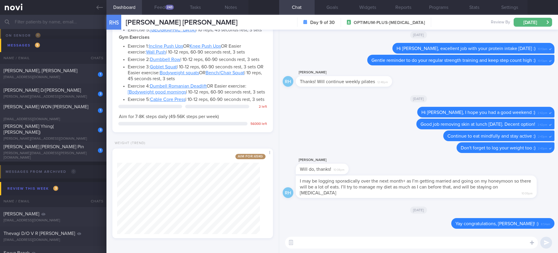
scroll to position [0, 0]
type textarea "And well noted :)"
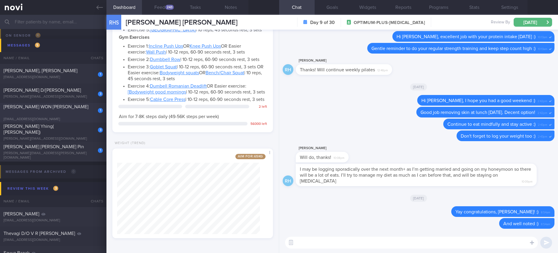
click at [66, 113] on div "1 JUSTYNE WON YAN NI justyne1995@gmail.com" at bounding box center [53, 113] width 106 height 18
type input "tracked"
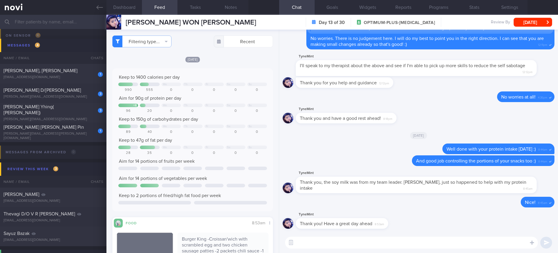
click at [311, 242] on textarea at bounding box center [411, 242] width 253 height 12
type textarea "You too!"
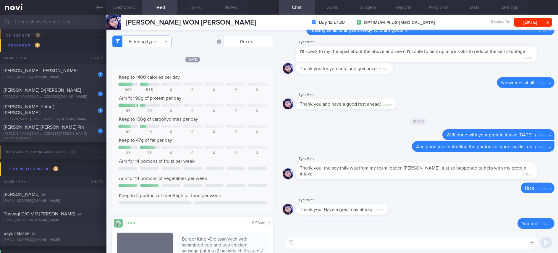
click at [80, 130] on div "Webster Timothy James Wei Pin" at bounding box center [53, 127] width 98 height 6
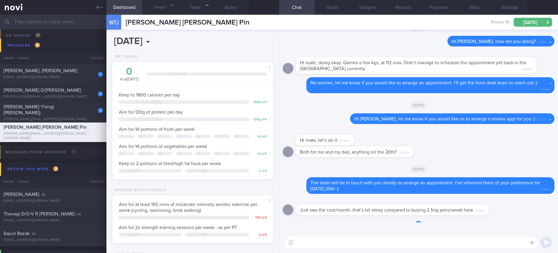
type input "Tracked"
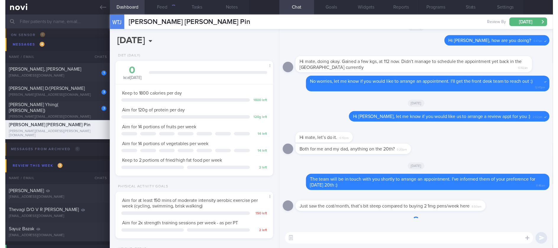
scroll to position [80, 143]
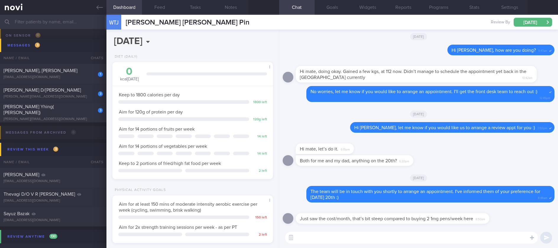
click at [347, 235] on textarea at bounding box center [411, 238] width 253 height 12
drag, startPoint x: 375, startPoint y: 240, endPoint x: 350, endPoint y: 239, distance: 25.1
click at [350, 239] on textarea "Ah are you looking at the Wegov" at bounding box center [411, 238] width 253 height 12
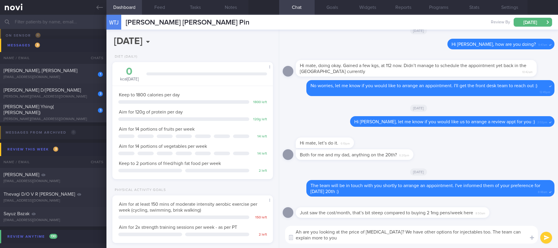
click at [471, 232] on textarea "Ah are you looking at the price of ozempic? We have other options for injectabl…" at bounding box center [411, 235] width 253 height 18
type textarea "Ah are you looking at the price of ozempic? We have other options for injectabl…"
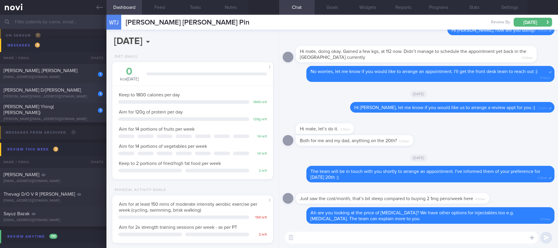
click at [62, 95] on div "kasturi.guna45@gmail.com" at bounding box center [53, 97] width 99 height 4
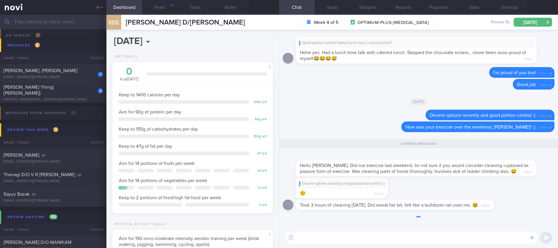
scroll to position [80, 143]
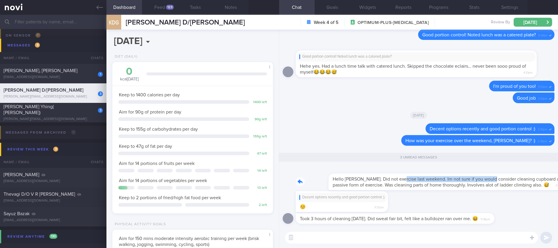
drag, startPoint x: 363, startPoint y: 174, endPoint x: 455, endPoint y: 174, distance: 92.8
click at [455, 174] on div "Hello Joel. Did not exercise last weekend. Im not sure if you would consider cl…" at bounding box center [425, 178] width 259 height 24
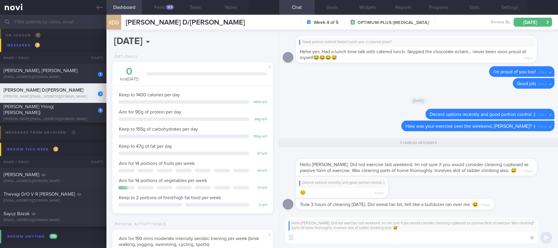
click at [357, 238] on textarea at bounding box center [411, 238] width 253 height 12
type textarea "Y"
type textarea "It counts as physical activity so it's still a win!!"
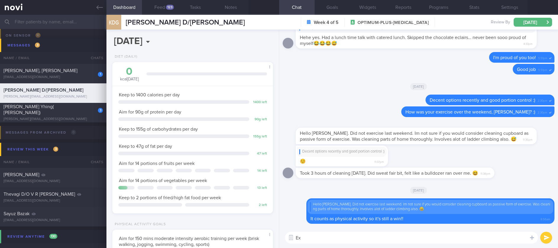
type textarea "E"
click at [310, 242] on textarea at bounding box center [411, 238] width 253 height 12
click at [158, 7] on button "Feed 123" at bounding box center [159, 7] width 35 height 15
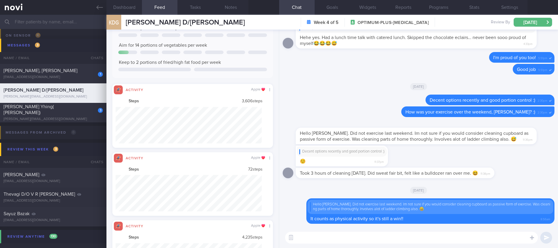
scroll to position [36, 146]
click at [131, 16] on div "KDG Kasturi D/O Gunasegaran Kasturi D/O Gunasegaran kasturi.guna45@gmail.com" at bounding box center [175, 22] width 138 height 15
click at [131, 10] on button "Dashboard" at bounding box center [123, 7] width 35 height 15
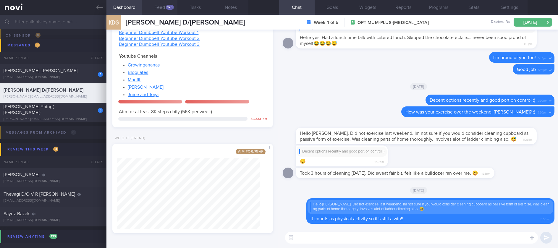
click at [160, 8] on button "Feed 123" at bounding box center [159, 7] width 35 height 15
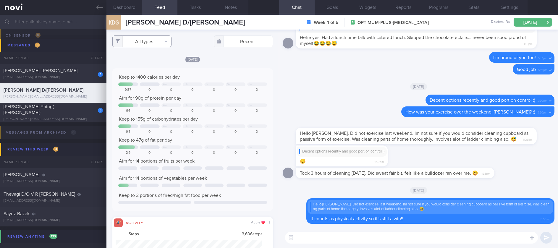
click at [133, 45] on button "All types" at bounding box center [141, 41] width 59 height 12
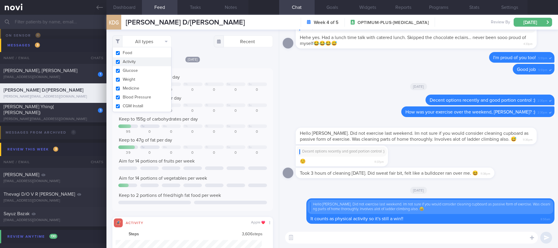
click at [133, 63] on button "Activity" at bounding box center [142, 61] width 59 height 9
checkbox input "false"
click at [235, 71] on div "Keep to 1400 calories per day Tu We Th Fr Sa Su 987 0 0 0 0 0 0 Aim for 90g of …" at bounding box center [192, 139] width 160 height 143
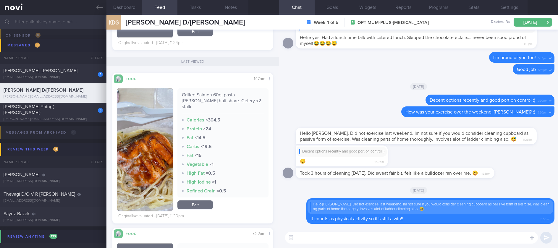
click at [311, 243] on textarea at bounding box center [411, 238] width 253 height 12
click at [311, 244] on div "​ ​" at bounding box center [418, 237] width 279 height 21
click at [309, 242] on textarea at bounding box center [411, 238] width 253 height 12
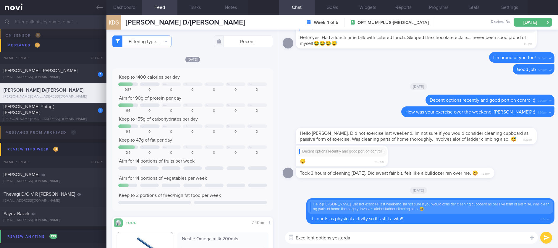
type textarea "Excellent options yesterday"
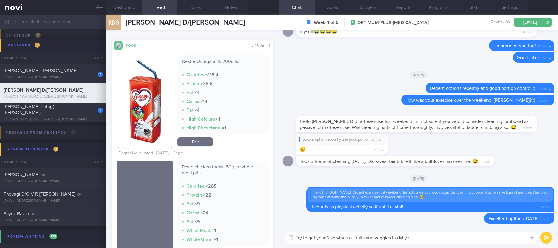
type textarea "Try to get your 2 servings of fruits and veggies in daily :)"
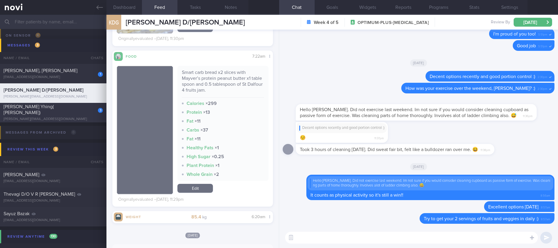
click at [72, 110] on div "[PERSON_NAME] Yhing( [PERSON_NAME])" at bounding box center [53, 110] width 98 height 12
select select "4"
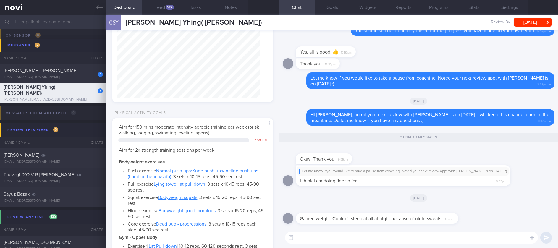
click at [324, 238] on textarea at bounding box center [411, 238] width 253 height 12
click at [360, 238] on textarea at bounding box center [411, 238] width 253 height 12
click at [360, 237] on textarea at bounding box center [411, 238] width 253 height 12
click at [162, 8] on button "Feed 162" at bounding box center [159, 7] width 35 height 15
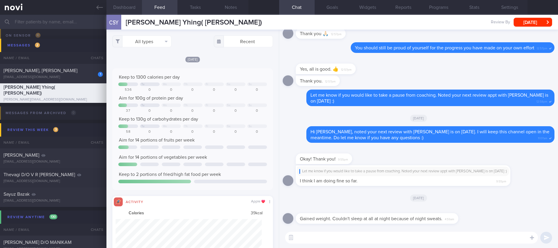
scroll to position [36, 146]
click at [145, 41] on button "All types" at bounding box center [141, 41] width 59 height 12
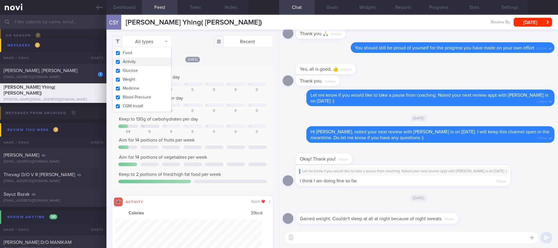
click at [143, 57] on button "Activity" at bounding box center [142, 61] width 59 height 9
click at [209, 72] on div "Keep to 1300 calories per day Tu We Th Fr Sa Su 536 0 0 0 0 0 0 Aim for 100g of…" at bounding box center [192, 129] width 160 height 122
checkbox input "false"
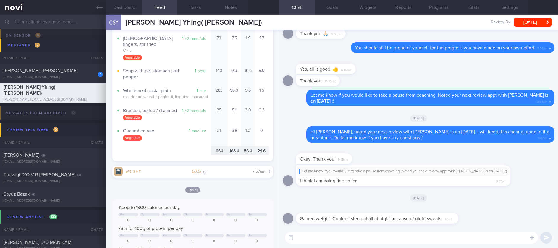
click at [303, 240] on textarea at bounding box center [411, 238] width 253 height 12
type textarea "Oh no, seems like stress/sleep is higher these days :("
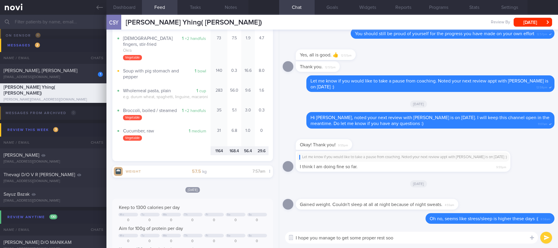
type textarea "I hope you manage to get some proper rest soon"
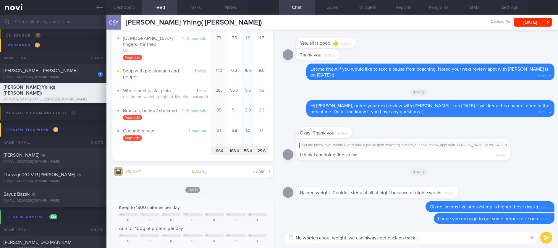
type textarea "No worries about weight, we can always get back on track :)"
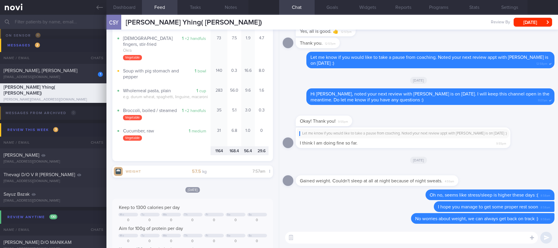
type textarea "H"
type textarea "C"
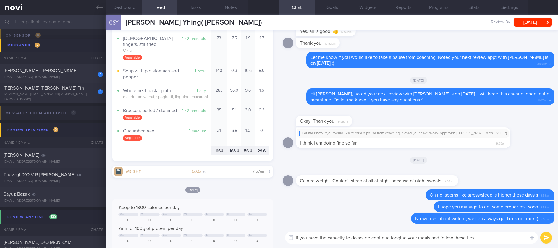
click at [430, 239] on textarea "If you have the capacity to do so, do continue logging your meals and follow th…" at bounding box center [411, 238] width 253 height 12
type textarea "If you have the capacity to do so, do continue logging your meals regularly and…"
click at [525, 238] on textarea "If you have the capacity to do so, do continue logging your meals regularly and…" at bounding box center [411, 238] width 253 height 12
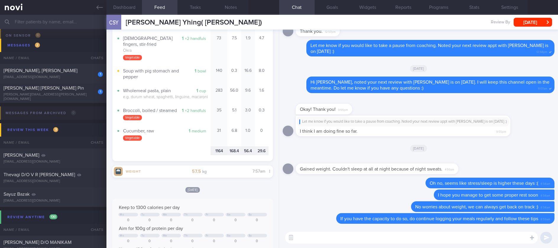
paste textarea "https://admin.novi-health.com/11673?filter=all&search=LAI%20YILING%2C%20KARIN&t…"
type textarea "https://admin.novi-health.com/11673?filter=all&search=LAI%20YILING%2C%20KARIN&t…"
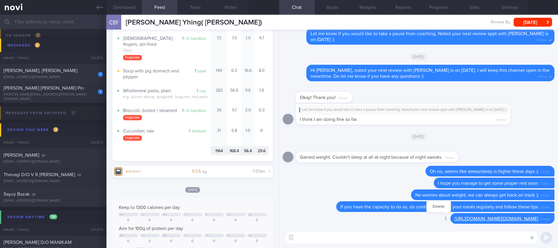
click at [440, 216] on div at bounding box center [445, 218] width 11 height 11
drag, startPoint x: 296, startPoint y: 198, endPoint x: 317, endPoint y: 50, distance: 149.9
click at [426, 202] on button "Delete" at bounding box center [438, 206] width 24 height 9
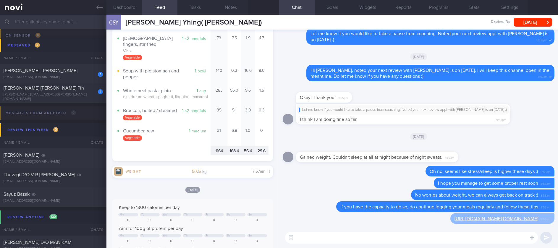
click at [396, 239] on textarea at bounding box center [411, 238] width 253 height 12
paste textarea "- Eat slowly and mindfully - Consume an adequate amount of protein (non fatty) …"
type textarea "- Eat slowly and mindfully - Consume an adequate amount of protein (non fatty) …"
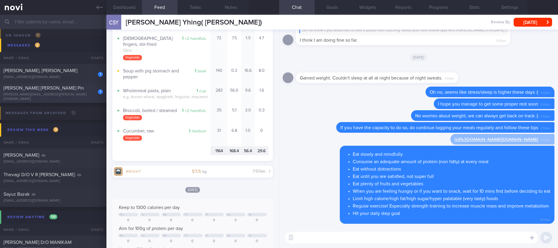
click at [90, 92] on div "1" at bounding box center [96, 89] width 13 height 9
select select "7"
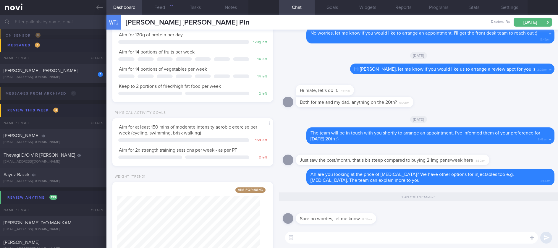
scroll to position [80, 143]
click at [96, 6] on icon at bounding box center [99, 7] width 7 height 7
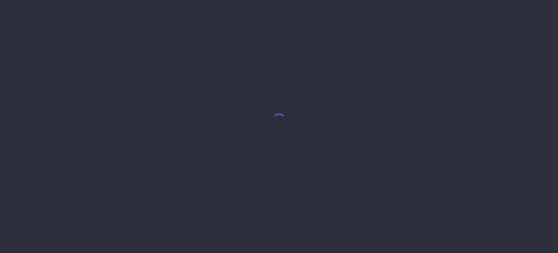
select select "6"
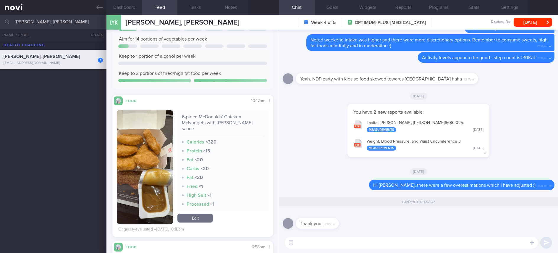
scroll to position [182, 0]
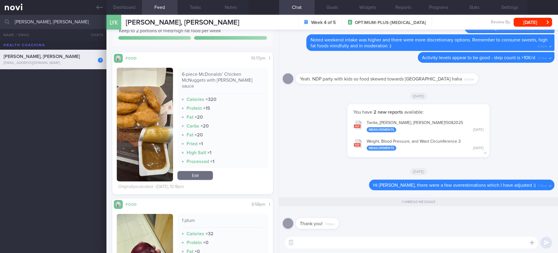
click at [322, 240] on textarea at bounding box center [411, 242] width 253 height 12
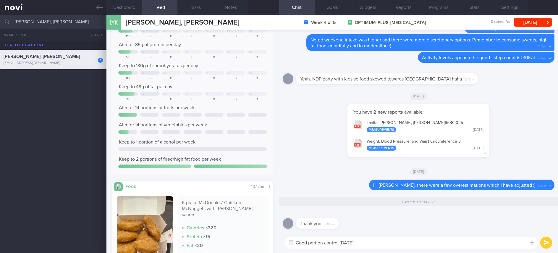
scroll to position [133, 0]
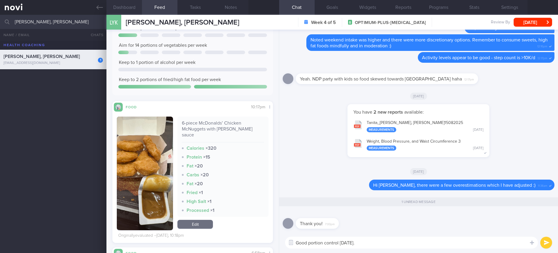
click at [127, 8] on button "Dashboard" at bounding box center [123, 7] width 35 height 15
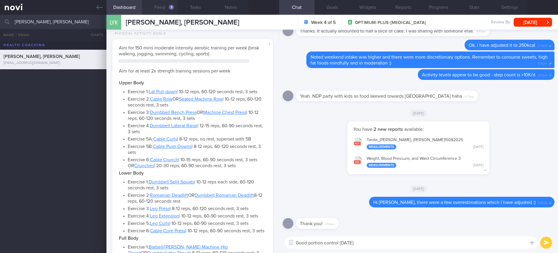
scroll to position [150, 0]
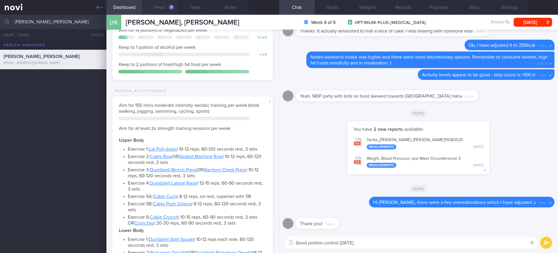
click at [162, 7] on button "Feed 3" at bounding box center [159, 7] width 35 height 15
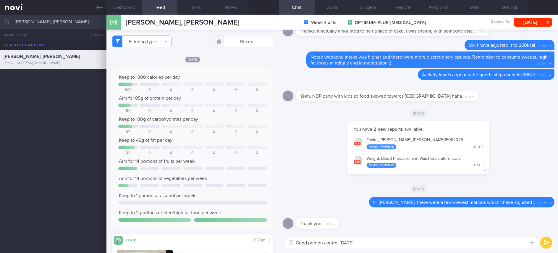
click at [386, 246] on textarea "Good portion control yesterday." at bounding box center [411, 242] width 253 height 12
type textarea "Good portion control yesterday. Remember to get your 2 servings of fruits and v…"
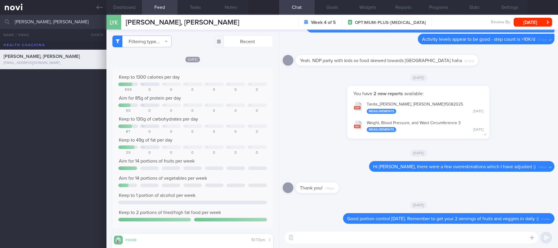
scroll to position [80, 143]
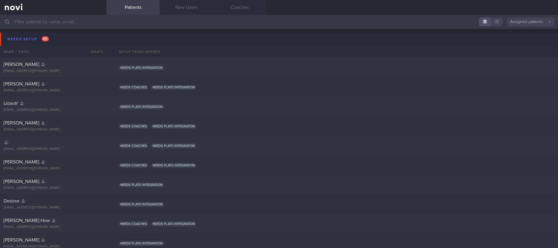
click at [68, 42] on button "Needs setup 85" at bounding box center [279, 39] width 559 height 13
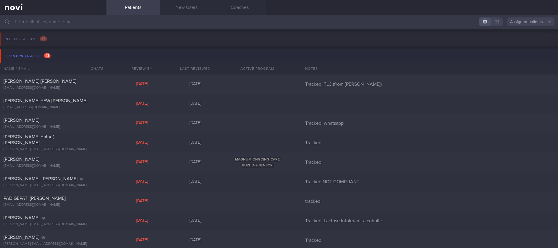
click at [64, 54] on button "Review today 43" at bounding box center [279, 55] width 559 height 13
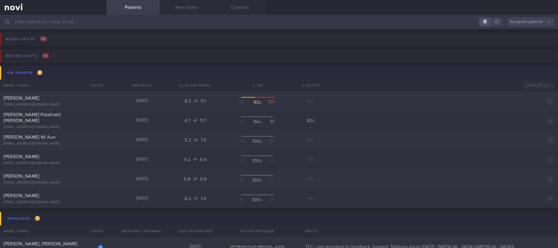
click at [69, 71] on button "On sensor 6" at bounding box center [279, 72] width 559 height 13
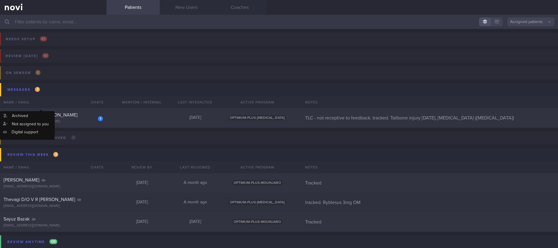
click at [66, 96] on div "Name / Email" at bounding box center [41, 102] width 83 height 12
click at [66, 88] on button "Messages 1" at bounding box center [279, 89] width 559 height 13
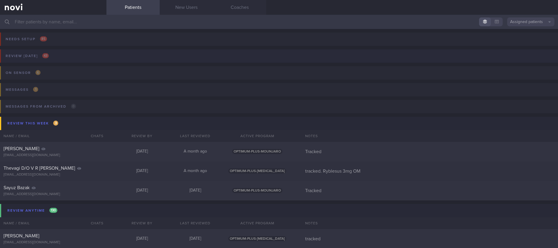
click at [80, 58] on button "Review today 43" at bounding box center [277, 57] width 559 height 17
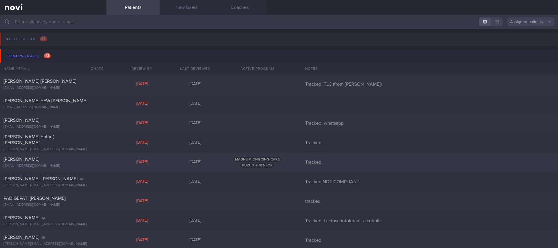
click at [87, 162] on div "[PERSON_NAME]" at bounding box center [53, 159] width 98 height 6
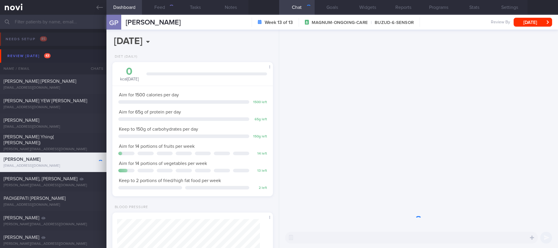
scroll to position [80, 143]
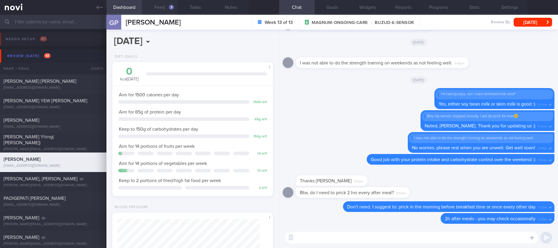
click at [163, 7] on button "Feed 3" at bounding box center [159, 7] width 35 height 15
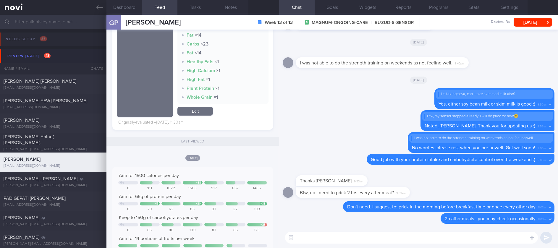
scroll to position [443, 0]
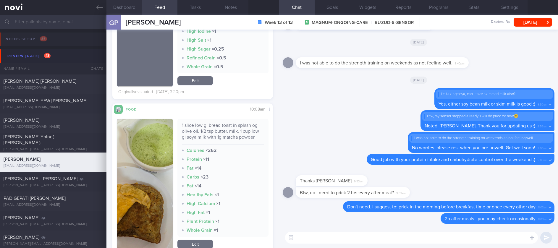
click at [131, 11] on button "Dashboard" at bounding box center [123, 7] width 35 height 15
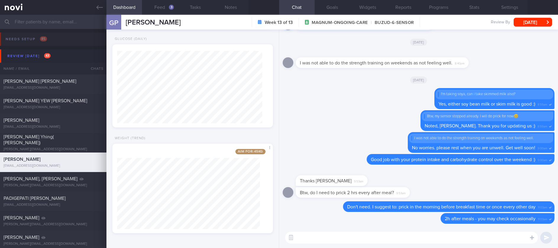
scroll to position [525, 0]
click at [167, 10] on button "Feed 3" at bounding box center [159, 7] width 35 height 15
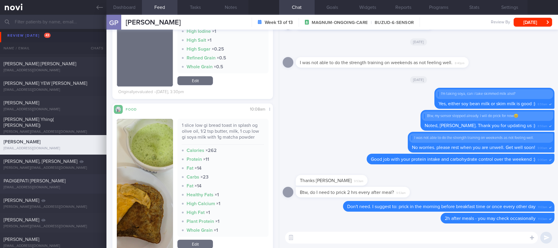
scroll to position [89, 0]
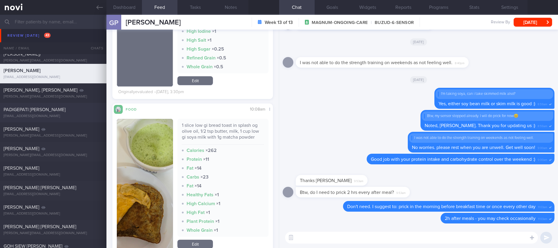
click at [62, 112] on div "PADIGEPATI [PERSON_NAME]" at bounding box center [53, 110] width 98 height 6
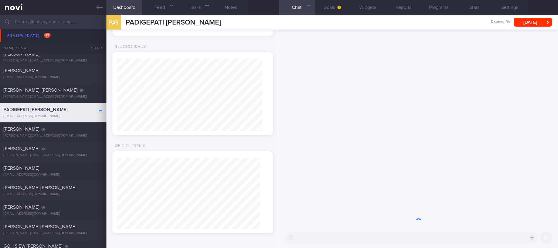
select select "Month"
type input "tracked"
select select "7"
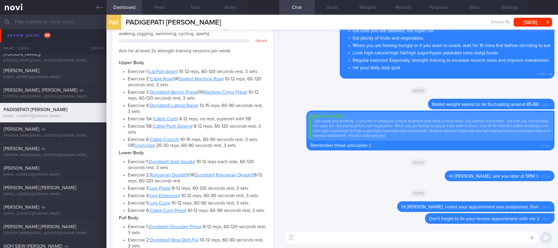
scroll to position [72, 145]
click at [499, 239] on textarea at bounding box center [411, 238] width 253 height 12
drag, startPoint x: 435, startPoint y: 206, endPoint x: 405, endPoint y: 204, distance: 30.8
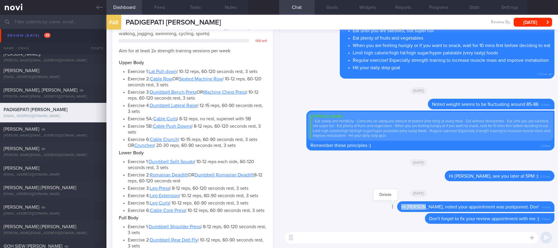
click at [405, 204] on div "Delete Hi Anirudh, noted your appointment was postponed. Don' 11:17am" at bounding box center [463, 206] width 181 height 11
copy span "Hi Anirudh"
click at [405, 237] on textarea at bounding box center [411, 238] width 253 height 12
paste textarea "Hi Anirudh"
type textarea "Hi Anirudh, remember to schedule your review appointment :)"
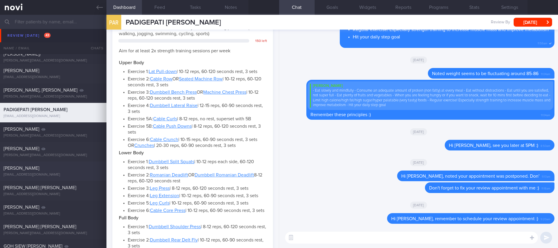
click at [77, 174] on div "[EMAIL_ADDRESS][DOMAIN_NAME]" at bounding box center [53, 175] width 99 height 4
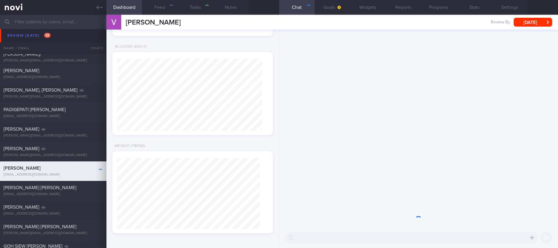
scroll to position [194, 0]
select select "7"
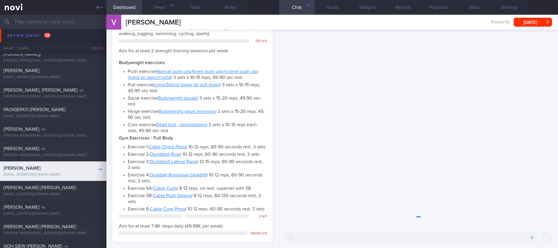
scroll to position [80, 143]
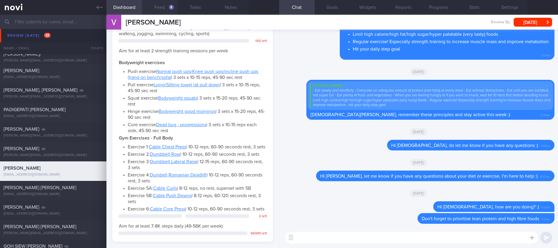
drag, startPoint x: 164, startPoint y: 9, endPoint x: 176, endPoint y: 0, distance: 15.3
click at [164, 9] on button "Feed 8" at bounding box center [159, 7] width 35 height 15
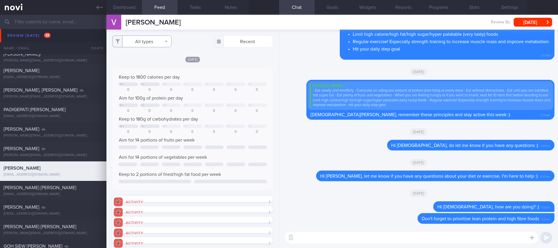
click at [137, 38] on button "All types" at bounding box center [141, 41] width 59 height 12
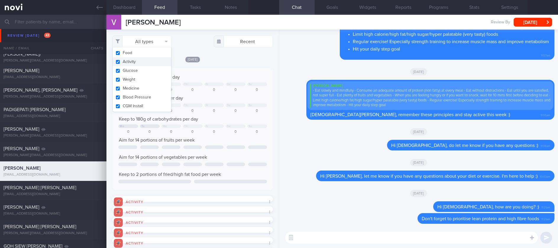
click at [136, 63] on button "Activity" at bounding box center [142, 61] width 59 height 9
checkbox input "false"
click at [225, 96] on div "Aim for 100g of protein per day" at bounding box center [192, 98] width 148 height 6
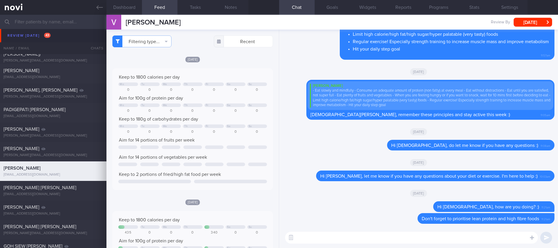
scroll to position [133, 0]
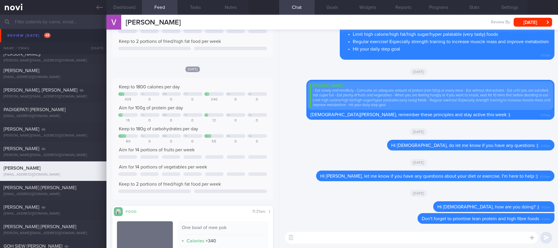
click at [408, 237] on textarea at bounding box center [411, 238] width 253 height 12
click at [389, 239] on textarea at bounding box center [411, 238] width 253 height 12
type textarea "Hi Vishnu, how are you?"
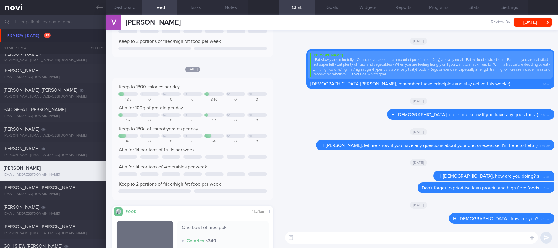
scroll to position [177, 0]
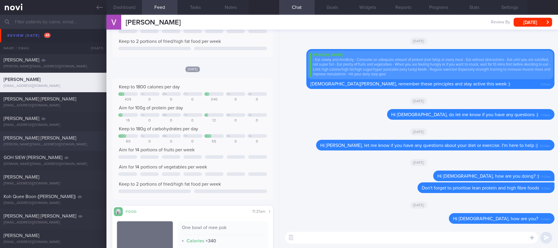
click at [57, 141] on div "Han Han Ong ms.hanhan@gmail.com" at bounding box center [53, 141] width 106 height 12
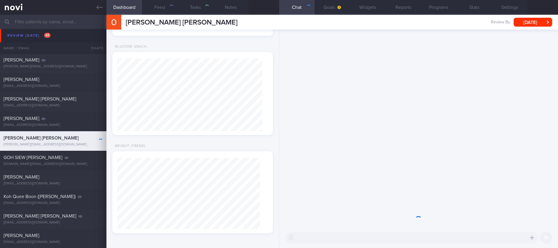
select select "7"
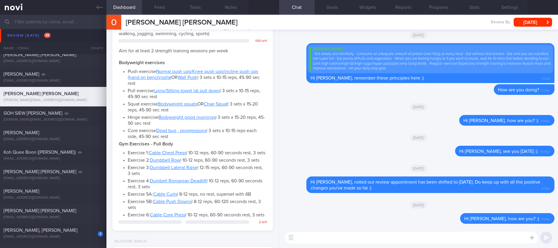
click at [399, 232] on textarea at bounding box center [411, 238] width 253 height 12
type textarea "Hi Ms Ong, gentle reminders for you :)"
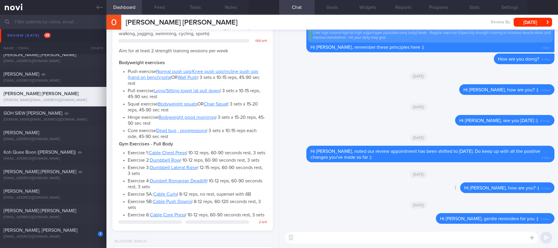
paste textarea "- Eat slowly and mindfully - Consume an adequate amount of protein (non fatty) …"
type textarea "- Eat slowly and mindfully - Consume an adequate amount of protein (non fatty) …"
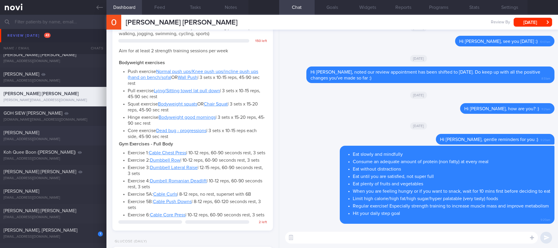
click at [48, 132] on div "[PERSON_NAME]" at bounding box center [53, 133] width 98 height 6
type input "tracked. TLC - requires [MEDICAL_DATA], assistance with behaviour change. pt re…"
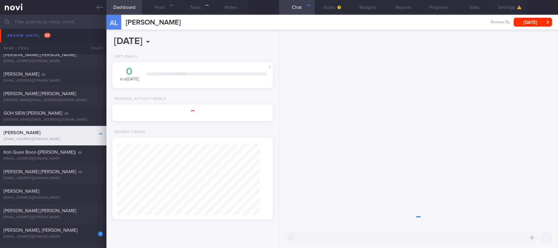
select select "7"
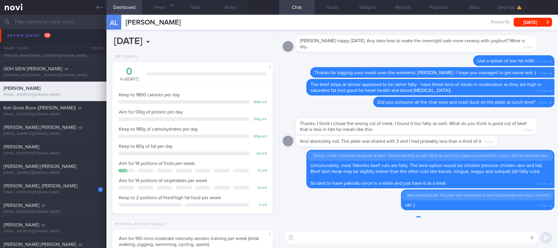
scroll to position [80, 143]
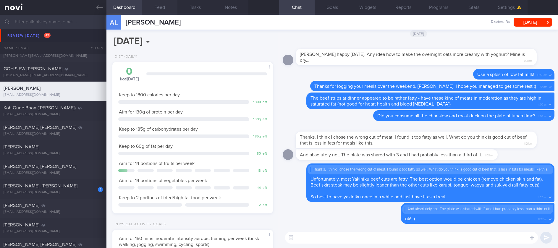
click at [159, 8] on button "Feed" at bounding box center [159, 7] width 35 height 15
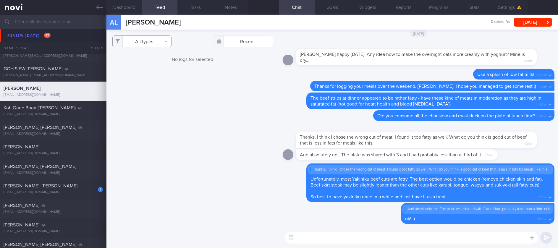
click at [146, 42] on button "All types" at bounding box center [141, 41] width 59 height 12
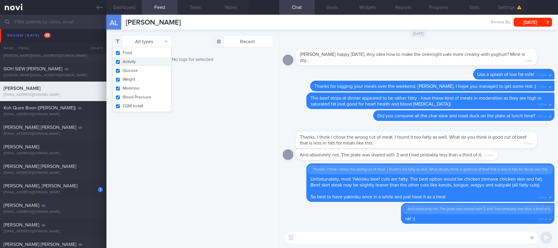
click at [139, 63] on button "Activity" at bounding box center [142, 61] width 59 height 9
checkbox input "false"
click at [243, 73] on div "Filtering type... Food Activity Glucose Weight Medicine Blood Pressure CGM Inst…" at bounding box center [192, 139] width 172 height 218
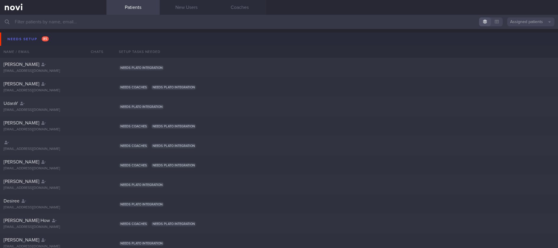
click at [56, 40] on button "Needs setup 85" at bounding box center [279, 39] width 559 height 13
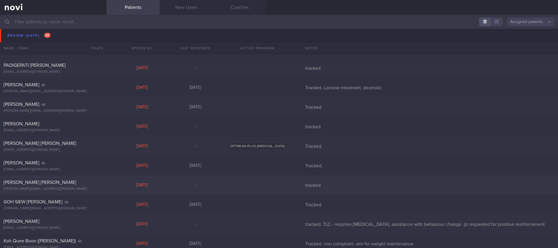
scroll to position [177, 0]
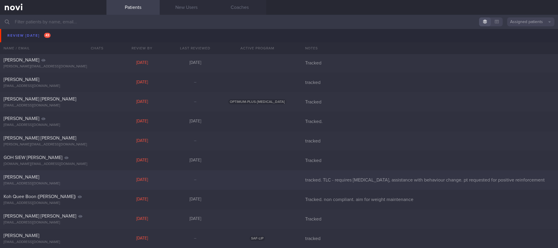
click at [83, 179] on div "[PERSON_NAME]" at bounding box center [53, 177] width 98 height 6
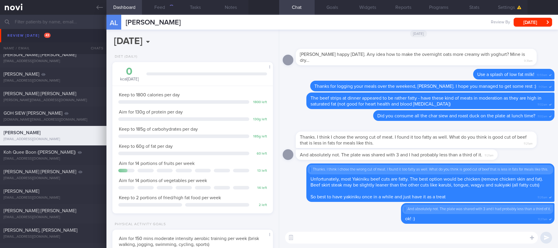
scroll to position [80, 143]
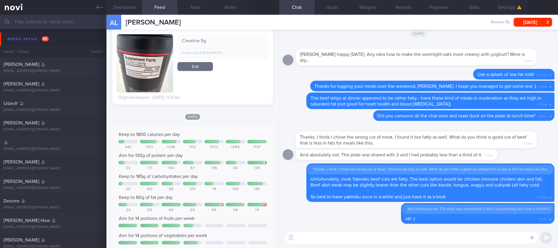
scroll to position [561, 0]
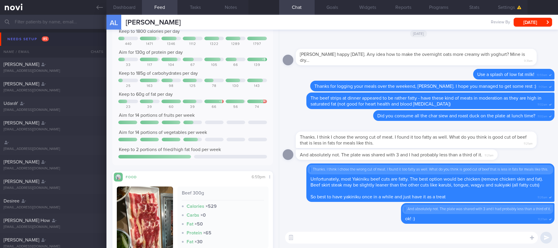
click at [57, 34] on button "Needs setup 85" at bounding box center [279, 39] width 559 height 13
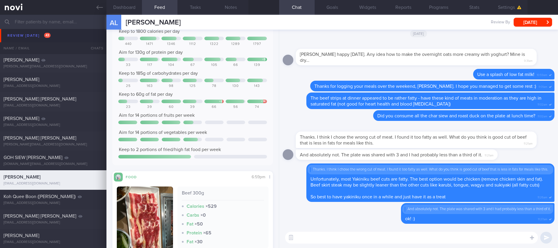
scroll to position [222, 0]
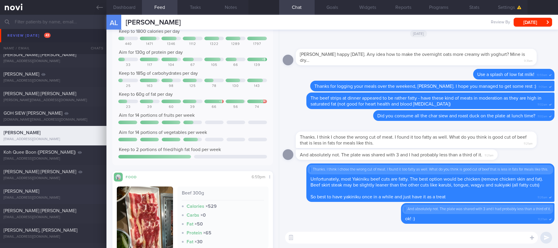
click at [59, 194] on div "[PERSON_NAME] [EMAIL_ADDRESS][DOMAIN_NAME]" at bounding box center [53, 194] width 106 height 12
type input "tracked"
select select "6"
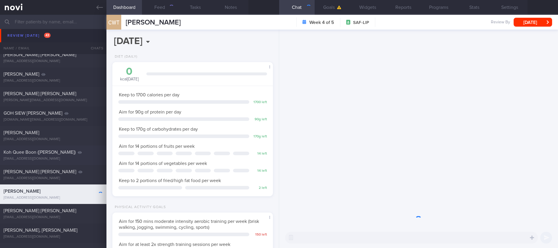
scroll to position [72, 145]
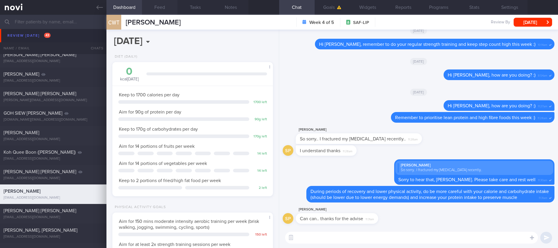
click at [165, 10] on button "Feed" at bounding box center [159, 7] width 35 height 15
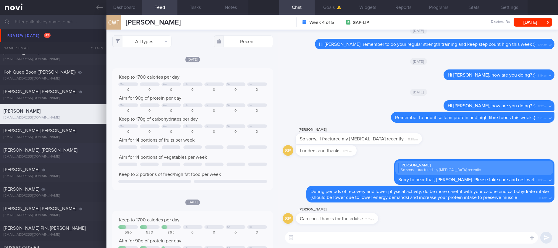
scroll to position [310, 0]
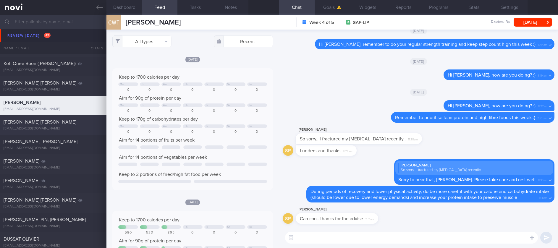
click at [73, 131] on div "[EMAIL_ADDRESS][DOMAIN_NAME]" at bounding box center [53, 128] width 99 height 4
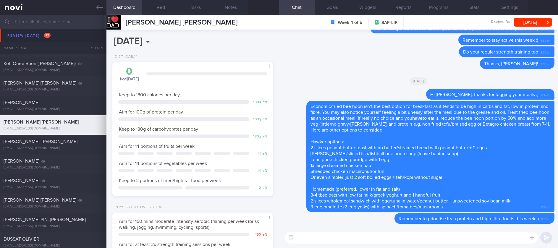
scroll to position [72, 145]
click at [159, 9] on button "Feed" at bounding box center [159, 7] width 35 height 15
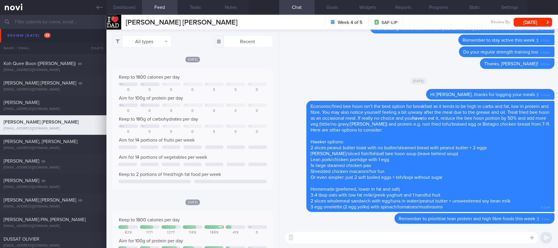
scroll to position [36, 146]
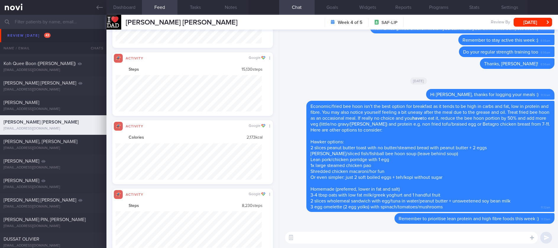
click at [332, 242] on textarea at bounding box center [411, 238] width 253 height 12
click at [326, 241] on textarea "Hi [PERSON_NAME], a gew gentle reminders for you :)" at bounding box center [411, 238] width 253 height 12
type textarea "Hi [PERSON_NAME], gentle reminders for you :)"
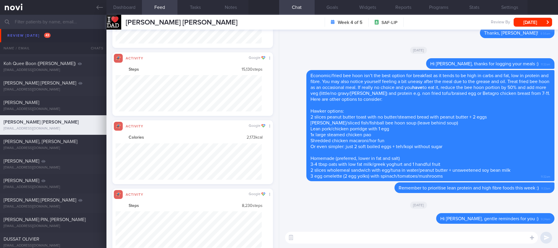
paste textarea "&tabs=[DOMAIN_NAME]&types=[DOMAIN_NAME][MEDICAL_DATA]"
type textarea "&tabs=[DOMAIN_NAME]&types=[DOMAIN_NAME][MEDICAL_DATA]"
paste textarea "- Eat slowly and mindfully - Consume an adequate amount of protein (non fatty) …"
type textarea "- Eat slowly and mindfully - Consume an adequate amount of protein (non fatty) …"
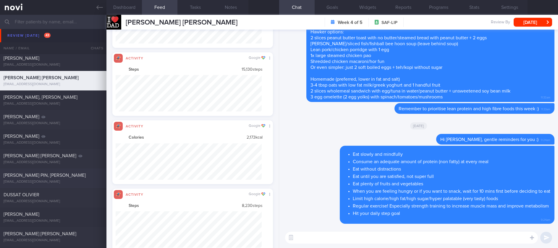
click at [64, 178] on div "[PERSON_NAME] PIN, [PERSON_NAME]" at bounding box center [53, 175] width 98 height 6
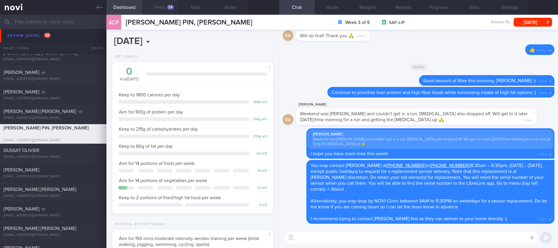
click at [169, 12] on button "Feed 24" at bounding box center [159, 7] width 35 height 15
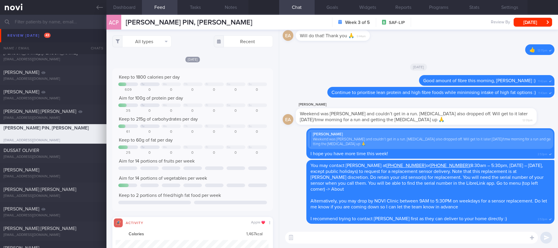
click at [165, 7] on button "Feed 24" at bounding box center [159, 7] width 35 height 15
click at [154, 40] on button "All types" at bounding box center [141, 41] width 59 height 12
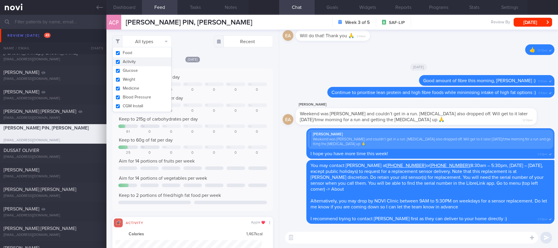
click at [145, 63] on button "Activity" at bounding box center [142, 61] width 59 height 9
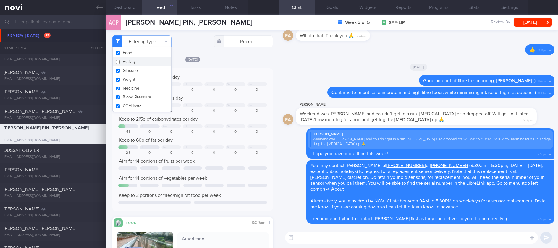
checkbox input "false"
click at [237, 74] on div "Keep to 1800 calories per day" at bounding box center [192, 77] width 148 height 6
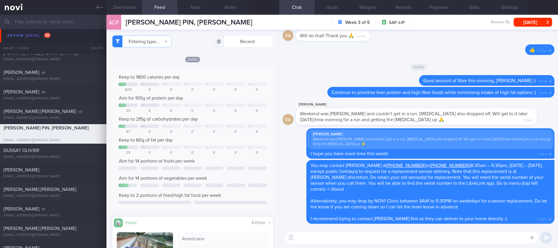
click at [335, 241] on textarea at bounding box center [411, 238] width 253 height 12
type textarea "Hi [PERSON_NAME], a few gentle reminders for you:)"
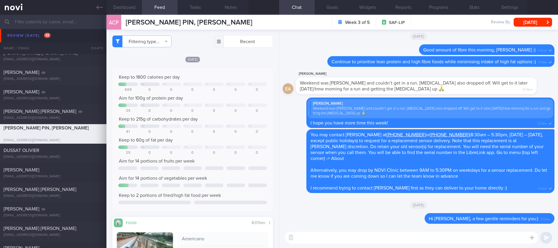
paste textarea "- Eat slowly and mindfully - Consume an adequate amount of protein (non fatty) …"
type textarea "- Eat slowly and mindfully - Consume an adequate amount of protein (non fatty) …"
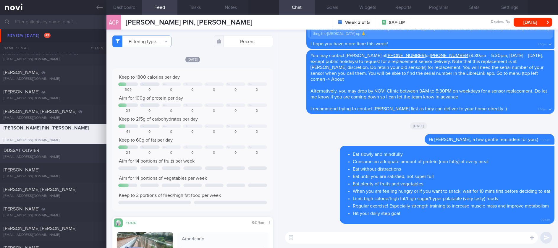
click at [53, 153] on div "DUSSAT OLIVIER [EMAIL_ADDRESS][DOMAIN_NAME]" at bounding box center [53, 153] width 106 height 12
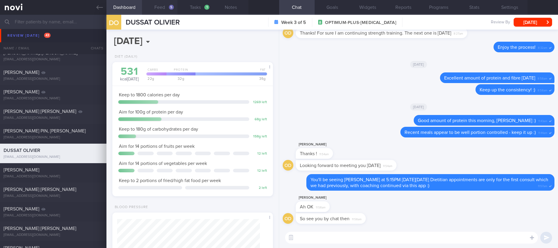
drag, startPoint x: 165, startPoint y: 14, endPoint x: 167, endPoint y: 10, distance: 4.4
click at [165, 14] on button "Feed 5" at bounding box center [159, 7] width 35 height 15
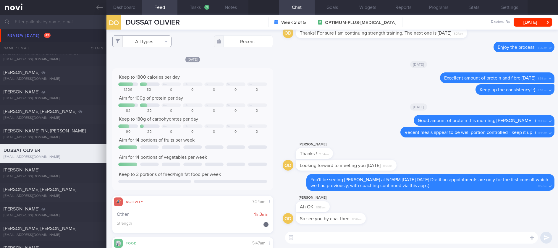
click at [156, 41] on button "All types" at bounding box center [141, 41] width 59 height 12
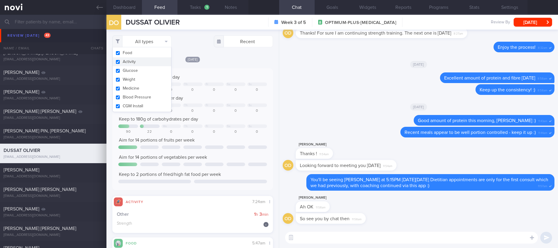
click at [147, 63] on button "Activity" at bounding box center [142, 61] width 59 height 9
click at [228, 86] on div "We Th Fr Sa Su" at bounding box center [192, 84] width 148 height 4
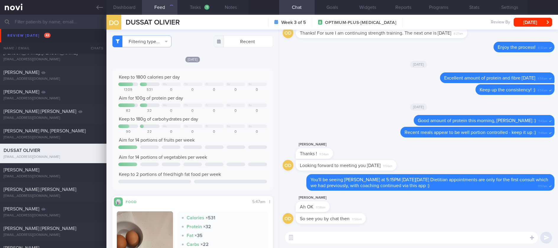
checkbox input "false"
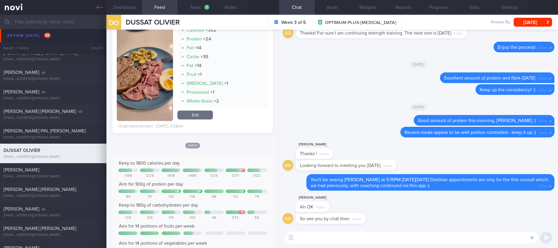
click at [331, 241] on textarea at bounding box center [411, 238] width 253 height 12
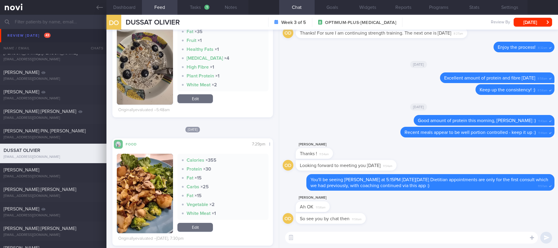
click at [158, 212] on button "button" at bounding box center [145, 193] width 56 height 79
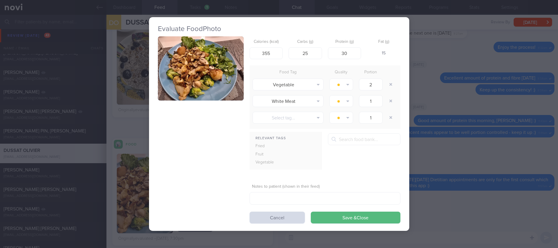
click at [218, 79] on button "button" at bounding box center [201, 68] width 86 height 64
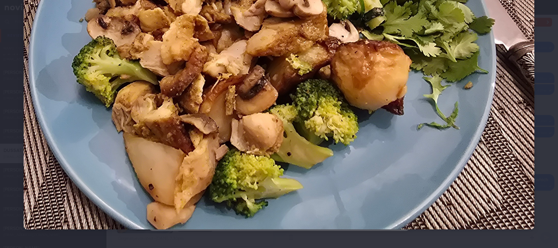
click at [459, 192] on img at bounding box center [279, 38] width 510 height 383
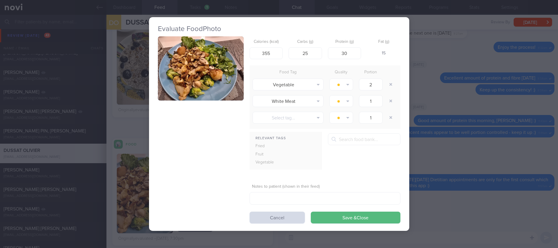
click at [486, 191] on div "Evaluate Food Photo Calories (kcal) 355 Carbs (g) 25 Protein (g) 30 Fat (g) 15 …" at bounding box center [279, 124] width 558 height 248
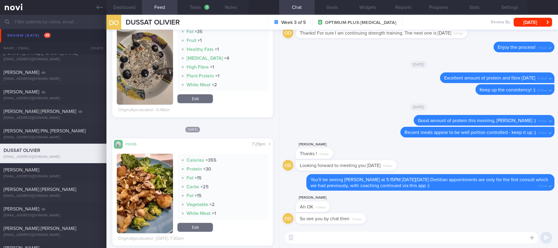
click at [398, 238] on textarea at bounding box center [411, 238] width 253 height 12
type textarea "Great options [DATE] and this morning"
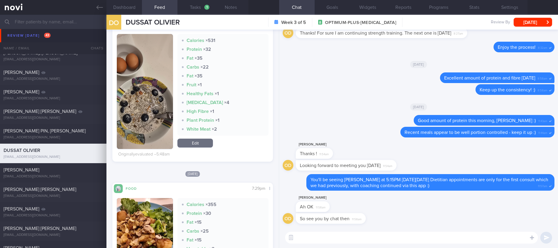
click at [323, 238] on textarea at bounding box center [411, 238] width 253 height 12
type textarea "Great options recently, [PERSON_NAME] :)"
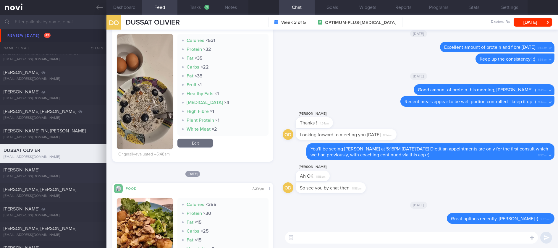
click at [49, 175] on div "[EMAIL_ADDRESS][DOMAIN_NAME]" at bounding box center [53, 176] width 99 height 4
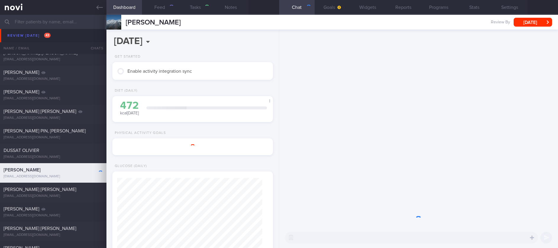
select select "7"
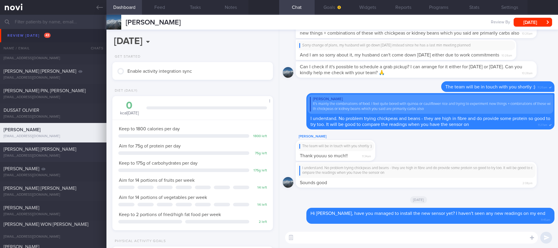
scroll to position [443, 0]
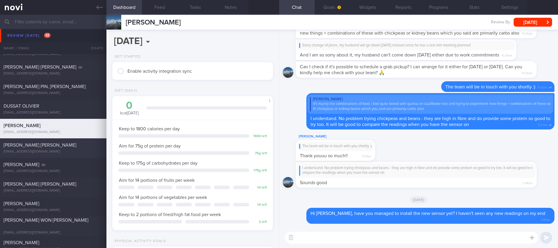
click at [66, 145] on div "[PERSON_NAME] [PERSON_NAME]" at bounding box center [53, 145] width 98 height 6
type input "tracked. buzud [PERSON_NAME]"
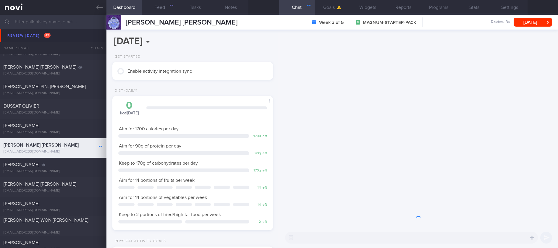
scroll to position [72, 145]
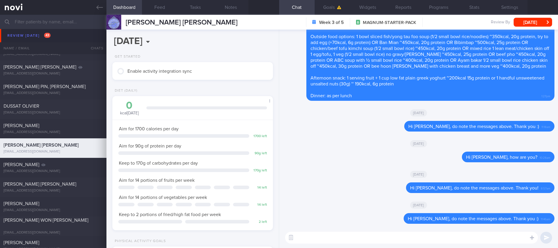
click at [390, 234] on textarea at bounding box center [411, 238] width 253 height 12
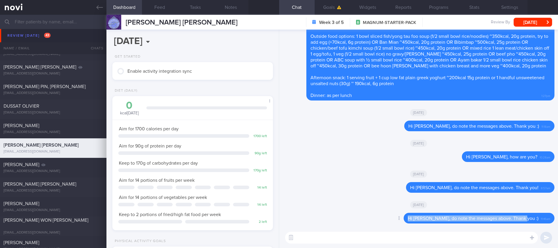
drag, startPoint x: 533, startPoint y: 220, endPoint x: 415, endPoint y: 225, distance: 118.0
click at [415, 225] on div "Delete Hi [PERSON_NAME], do note the messages above. Thank you :) 11:46am" at bounding box center [419, 220] width 272 height 14
copy span "Hi [PERSON_NAME], do note the messages above. Thank you :)"
click at [404, 243] on textarea at bounding box center [411, 238] width 253 height 12
paste textarea "Hi [PERSON_NAME], do note the messages above. Thank you :)"
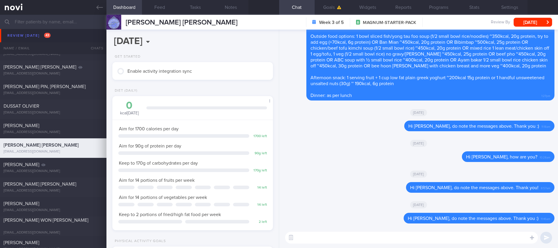
type textarea "Hi [PERSON_NAME], do note the messages above. Thank you :)"
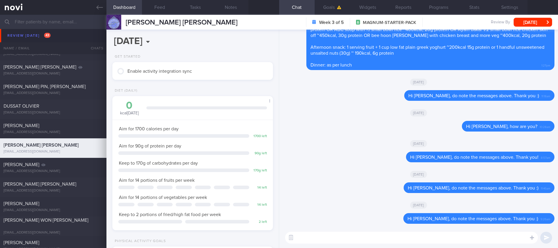
scroll to position [532, 0]
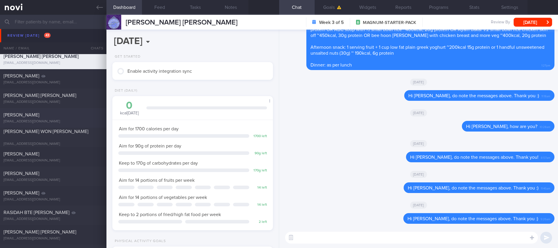
click at [70, 115] on div "[PERSON_NAME]" at bounding box center [53, 115] width 98 height 6
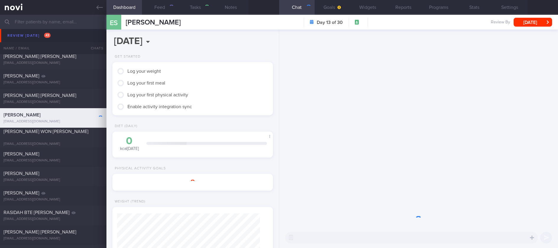
type input "tracked"
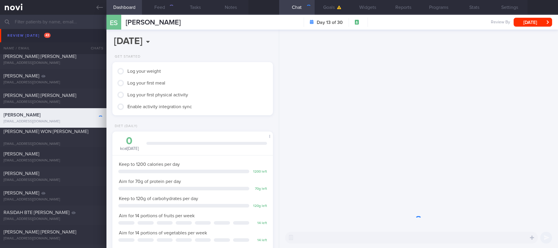
scroll to position [80, 143]
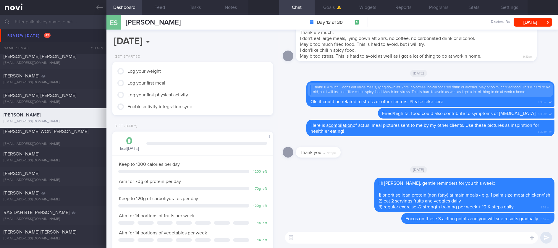
click at [390, 239] on textarea at bounding box center [411, 238] width 253 height 12
click at [387, 234] on textarea at bounding box center [411, 238] width 253 height 12
click at [375, 240] on textarea at bounding box center [411, 238] width 253 height 12
type textarea "Hi [PERSON_NAME], how are you doing?"
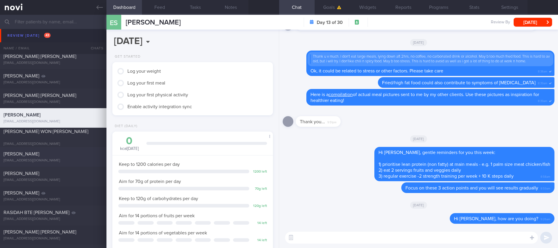
click at [45, 160] on div "[EMAIL_ADDRESS][DOMAIN_NAME]" at bounding box center [53, 160] width 99 height 4
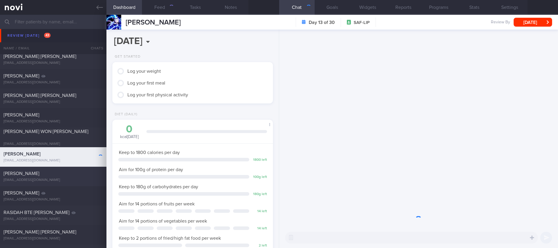
scroll to position [576, 0]
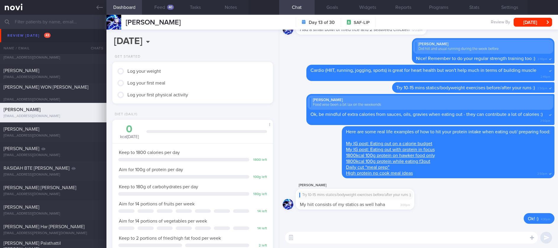
click at [360, 241] on textarea at bounding box center [411, 238] width 253 height 12
click at [159, 4] on button "Feed 40" at bounding box center [159, 7] width 35 height 15
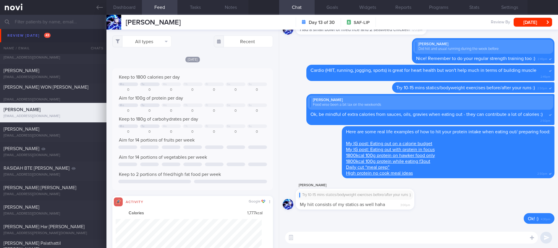
scroll to position [295483, 295374]
click at [158, 40] on button "All types" at bounding box center [141, 41] width 59 height 12
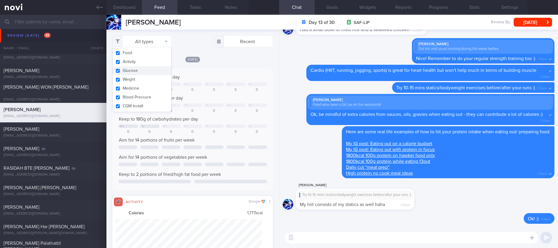
click at [150, 62] on button "Activity" at bounding box center [142, 61] width 59 height 9
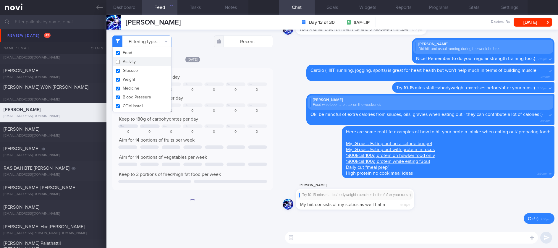
checkbox input "false"
click at [244, 72] on div "Keep to 1800 calories per day Mo Tu We Th Fr Sa Su 0 0 0 0 0 0 0 Aim for 100g o…" at bounding box center [192, 129] width 160 height 122
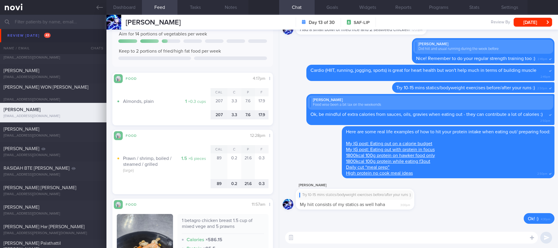
click at [333, 237] on textarea at bounding box center [411, 238] width 253 height 12
click at [304, 237] on textarea at bounding box center [411, 238] width 253 height 12
type textarea "Decent meals [DATE] :)"
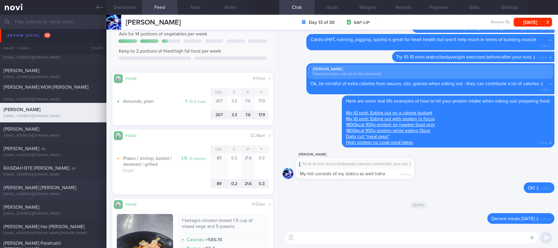
click at [59, 192] on div "[EMAIL_ADDRESS][DOMAIN_NAME]" at bounding box center [53, 194] width 99 height 4
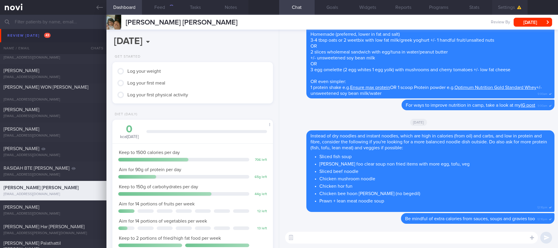
click at [515, 8] on button "Settings" at bounding box center [509, 7] width 35 height 15
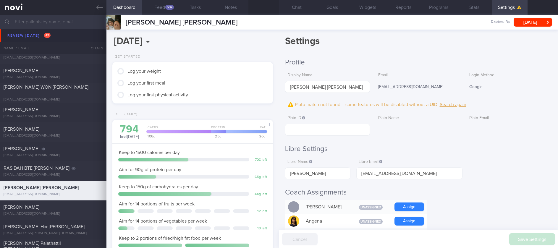
scroll to position [295447, 295374]
click at [329, 129] on input "text" at bounding box center [327, 130] width 85 height 12
paste input "1206d4692bd442f8a3a60ee11522e4cc"
type input "1206d4692bd442f8a3a60ee11522e4cc"
click at [541, 240] on button "Save Settings" at bounding box center [532, 239] width 46 height 12
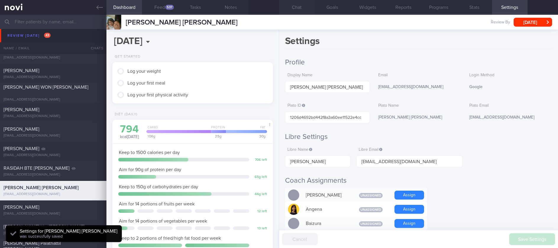
click at [298, 11] on button "Chat" at bounding box center [296, 7] width 35 height 15
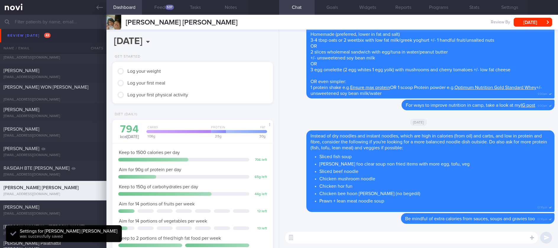
scroll to position [72, 145]
click at [164, 10] on button "Feed 537" at bounding box center [159, 7] width 35 height 15
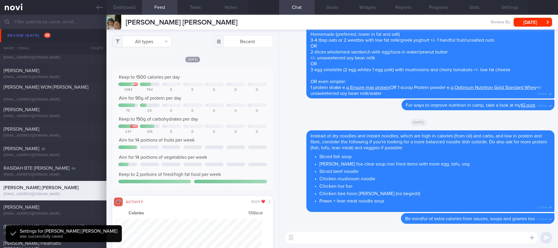
scroll to position [36, 146]
click at [151, 43] on button "All types" at bounding box center [141, 41] width 59 height 12
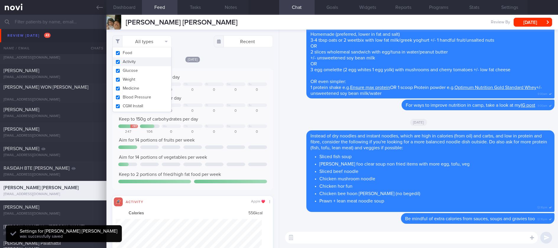
click at [144, 63] on button "Activity" at bounding box center [142, 61] width 59 height 9
click at [254, 70] on div "Keep to 1500 calories per day + 484 We Th Fr Sa Su 1984 794 0 0 0 0 0 Aim for 9…" at bounding box center [192, 129] width 160 height 122
checkbox input "false"
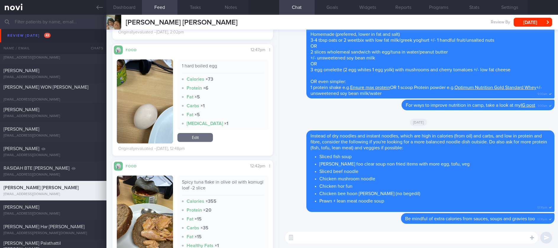
click at [317, 239] on textarea at bounding box center [411, 238] width 253 height 12
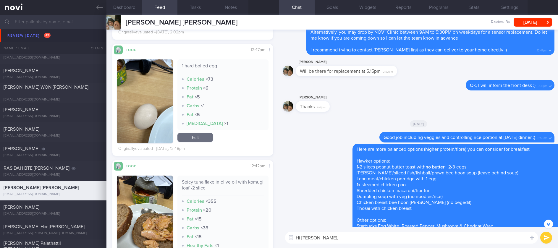
drag, startPoint x: 366, startPoint y: 156, endPoint x: 531, endPoint y: 157, distance: 165.2
click at [531, 157] on div "Delete Here are more balanced options (higher protein/fibre) you can consider f…" at bounding box center [419, 232] width 272 height 176
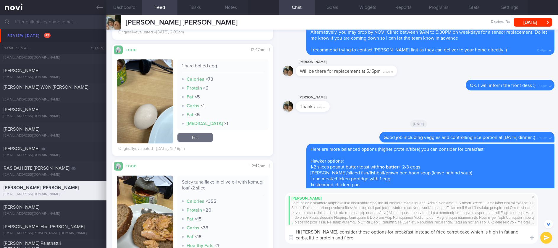
click at [511, 230] on textarea "Hi [PERSON_NAME], consider these options for breakfast instead of fried carrot …" at bounding box center [411, 235] width 253 height 18
click at [488, 241] on textarea "Hi [PERSON_NAME], consider these options for breakfast instead of fried carrot …" at bounding box center [411, 235] width 253 height 18
type textarea "Hi [PERSON_NAME], consider these options for breakfast instead of fried carrot …"
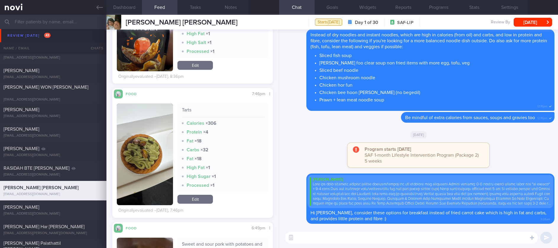
click at [334, 236] on textarea at bounding box center [411, 238] width 253 height 12
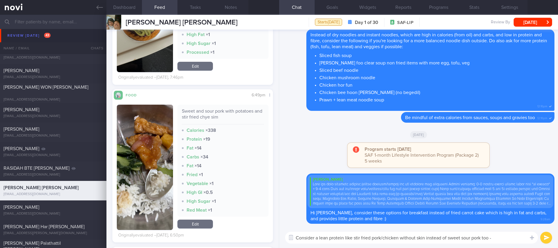
type textarea "Consider a lean protein like stir fried pork/chicken without skin instead of sw…"
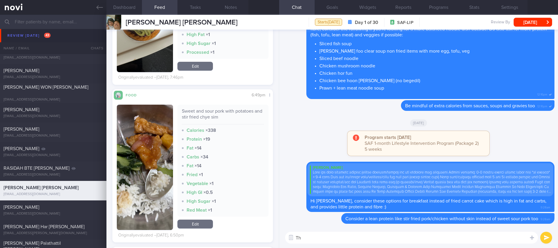
type textarea "T"
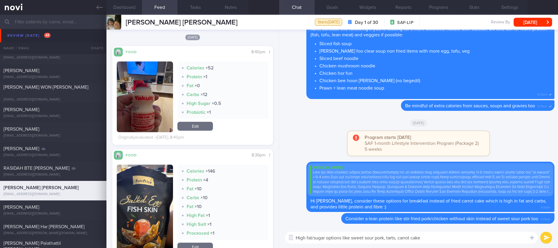
scroll to position [443, 0]
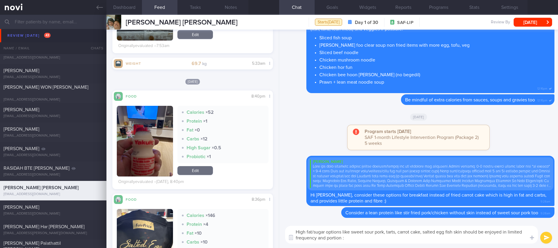
type textarea "High fat/sugar options like sweet sour pork, tarts, carrot cake, salted egg fis…"
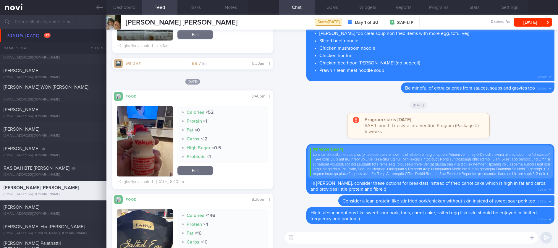
click at [407, 239] on textarea at bounding box center [411, 238] width 253 height 12
paste textarea "Try to choose lean proteins over fried/breaded/saucy/oily/processed/fatty forms…"
type textarea "Try to choose lean proteins over fried/breaded/saucy/oily/processed/fatty forms…"
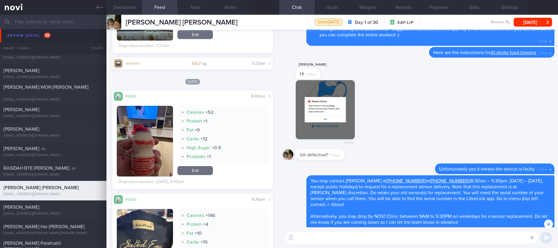
scroll to position [-753, 0]
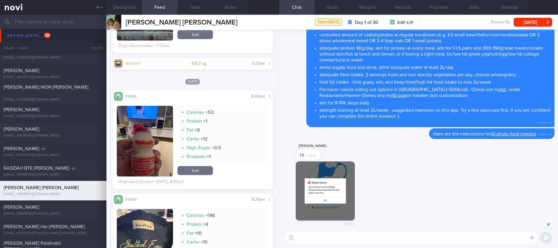
click at [306, 231] on div "​ ​" at bounding box center [418, 237] width 279 height 21
click at [306, 233] on textarea at bounding box center [411, 238] width 253 height 12
paste textarea "Here is a [compilation]([URL][DOMAIN_NAME]) of actual meal pictures sent to me …"
type textarea "Here is a [compilation]([URL][DOMAIN_NAME]) of actual meal pictures sent to me …"
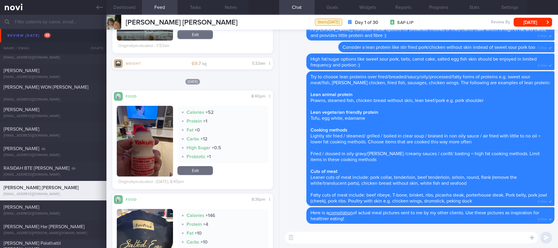
scroll to position [665, 0]
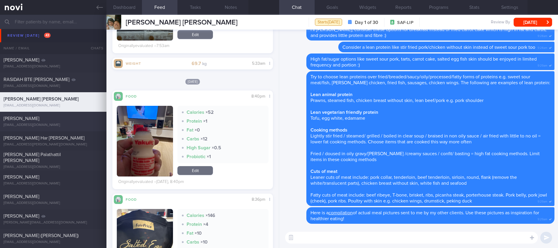
click at [73, 120] on div "[PERSON_NAME]" at bounding box center [53, 119] width 98 height 6
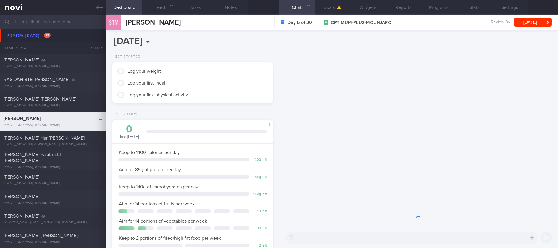
scroll to position [80, 143]
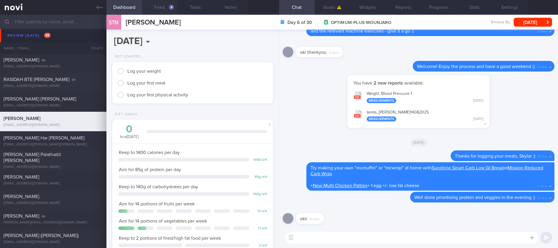
click at [154, 8] on button "Feed 4" at bounding box center [159, 7] width 35 height 15
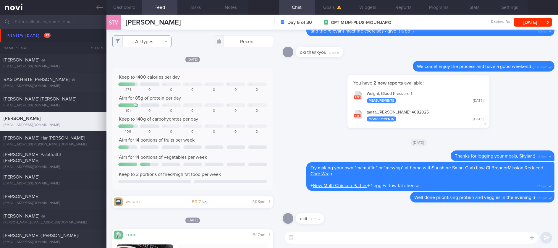
click at [152, 40] on button "All types" at bounding box center [141, 41] width 59 height 12
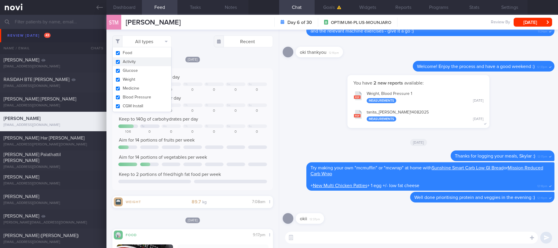
click at [136, 66] on button "Activity" at bounding box center [142, 61] width 59 height 9
checkbox input "false"
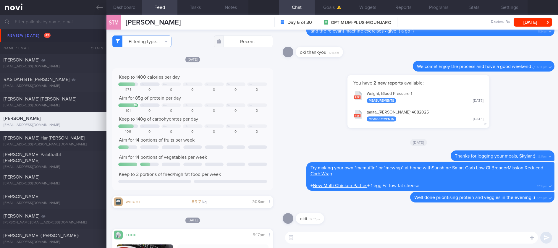
click at [220, 85] on div "Tu We Th Fr Sa Su" at bounding box center [192, 84] width 148 height 4
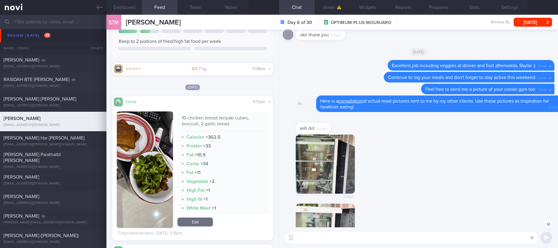
drag, startPoint x: 374, startPoint y: 111, endPoint x: 490, endPoint y: 107, distance: 116.8
click at [490, 107] on div "Delete Here is a compilation of actual meal pictures sent to me by my other cli…" at bounding box center [419, 103] width 272 height 17
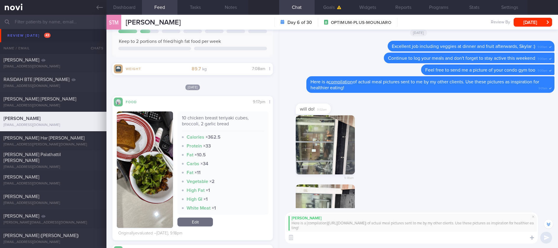
scroll to position [-374, 0]
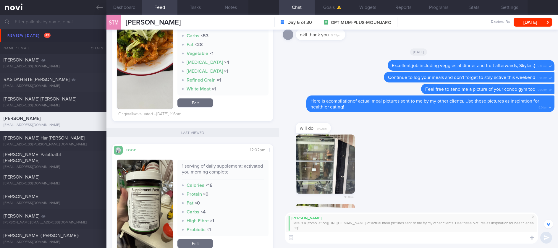
click at [330, 240] on textarea at bounding box center [411, 238] width 253 height 12
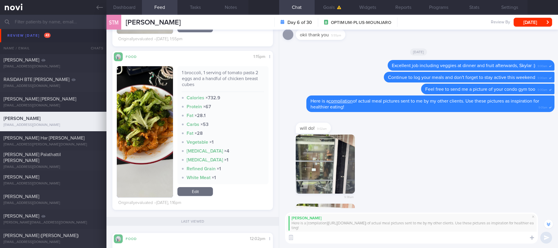
scroll to position [355, 0]
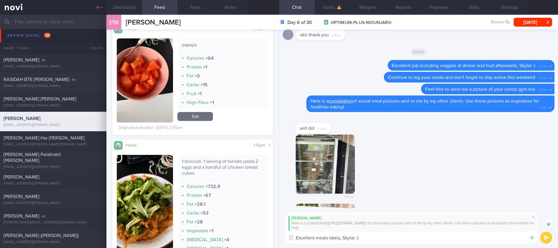
type textarea "Excellent meals lately, Skylar :)"
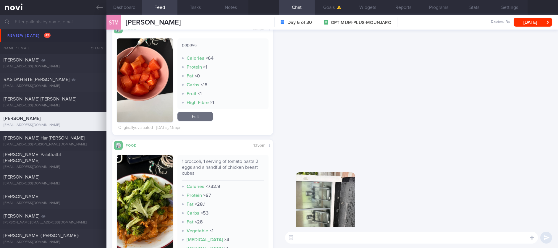
scroll to position [0, 0]
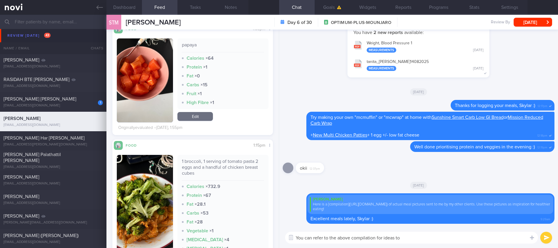
type textarea "You can refer to the above compilation for ideas too"
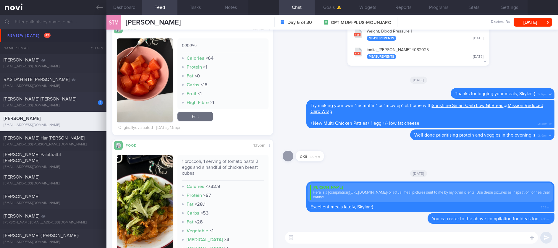
click at [52, 98] on div "[PERSON_NAME] [PERSON_NAME]" at bounding box center [53, 99] width 98 height 6
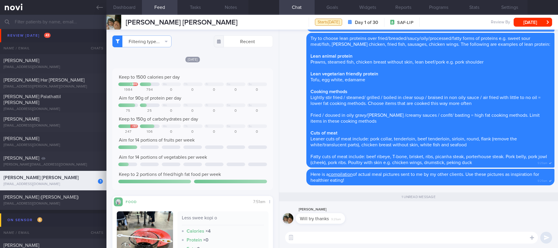
scroll to position [754, 0]
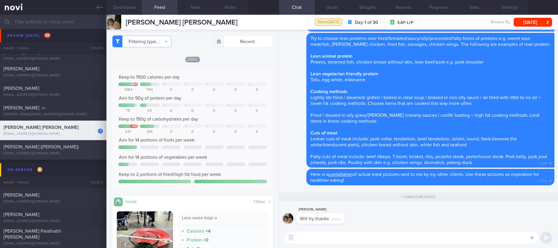
click at [80, 152] on div "[EMAIL_ADDRESS][DOMAIN_NAME]" at bounding box center [53, 153] width 99 height 4
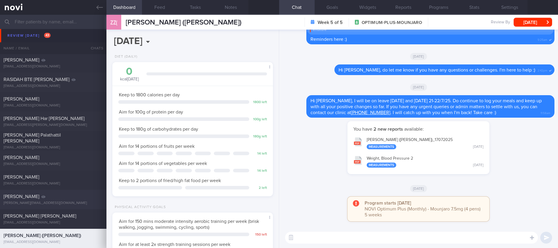
scroll to position [709, 0]
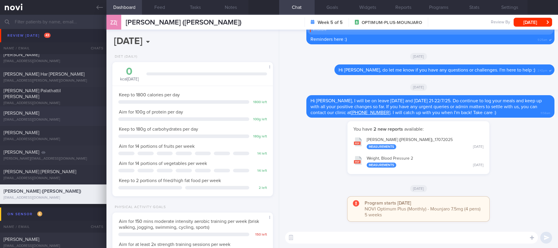
click at [84, 116] on div "[PERSON_NAME] [EMAIL_ADDRESS][DOMAIN_NAME]" at bounding box center [53, 116] width 106 height 12
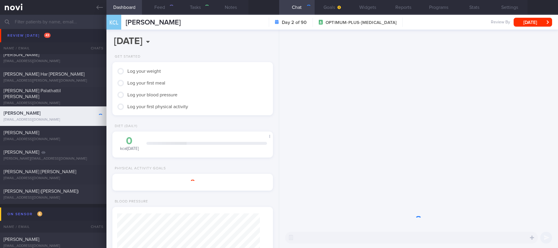
type input "tracked"
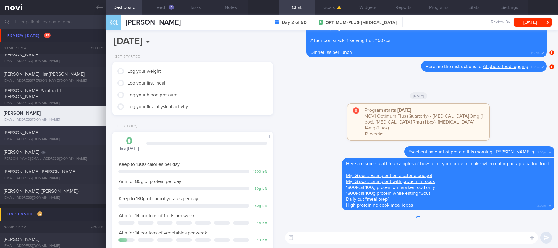
scroll to position [665, 0]
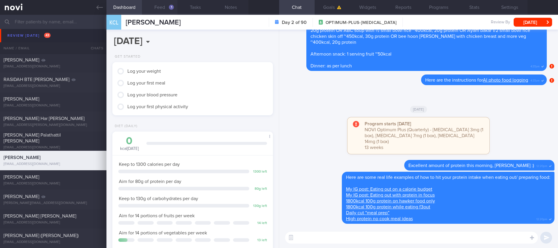
click at [172, 7] on div "1" at bounding box center [171, 7] width 5 height 5
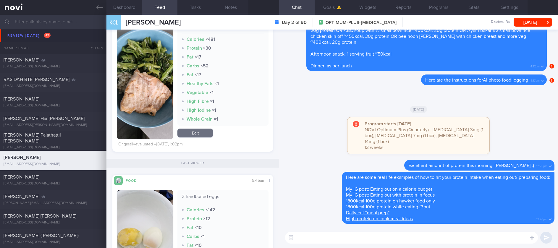
scroll to position [133, 0]
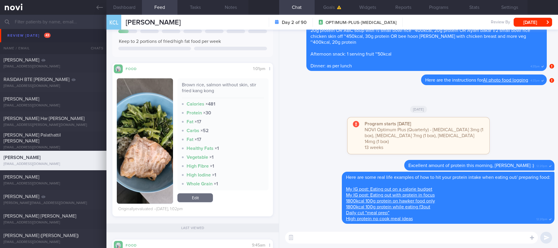
click at [312, 240] on textarea at bounding box center [411, 238] width 253 height 12
type textarea "L"
type textarea "[DATE] lunch was well balanced :)"
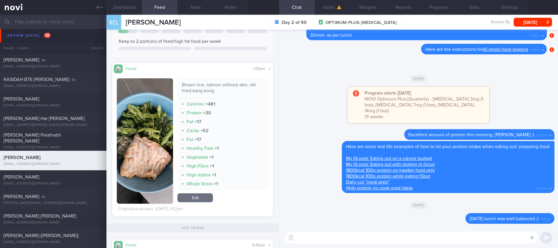
scroll to position [89, 0]
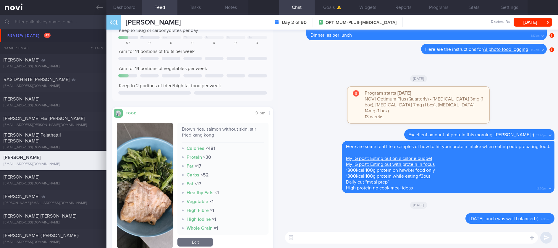
click at [337, 236] on textarea at bounding box center [411, 238] width 253 height 12
paste textarea "Here is a [compilation]([URL][DOMAIN_NAME]) of actual meal pictures sent to me …"
type textarea "Here is a [compilation]([URL][DOMAIN_NAME]) of actual meal pictures sent to me …"
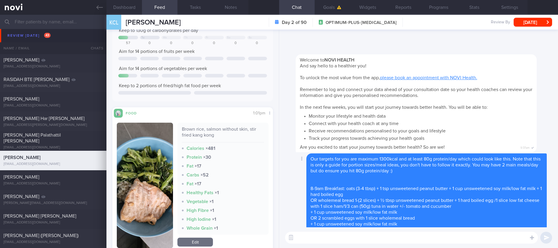
scroll to position [0, 0]
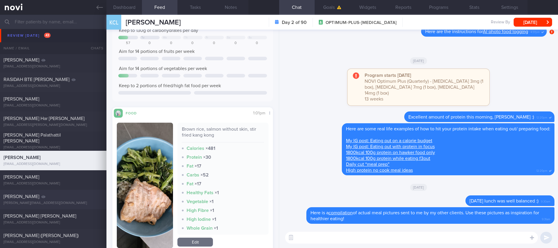
click at [76, 145] on div "[EMAIL_ADDRESS][DOMAIN_NAME]" at bounding box center [53, 147] width 99 height 4
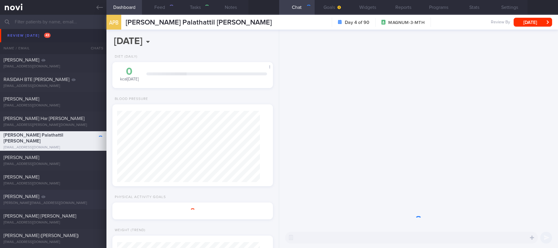
type input "tracked. libre"
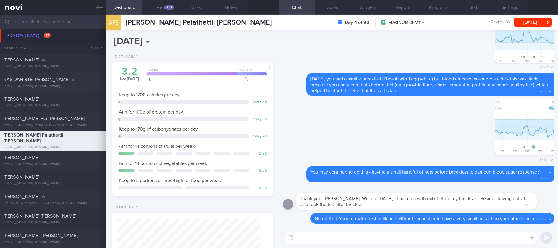
scroll to position [88, 145]
click at [165, 13] on button "Feed 204" at bounding box center [159, 7] width 35 height 15
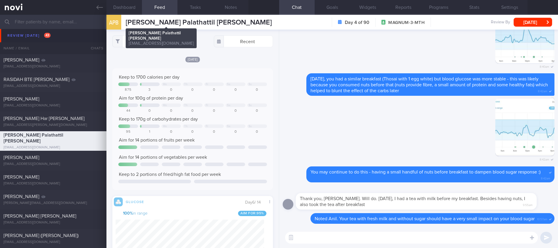
scroll to position [36, 146]
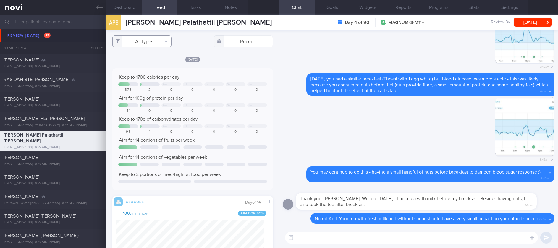
click at [155, 44] on button "All types" at bounding box center [141, 41] width 59 height 12
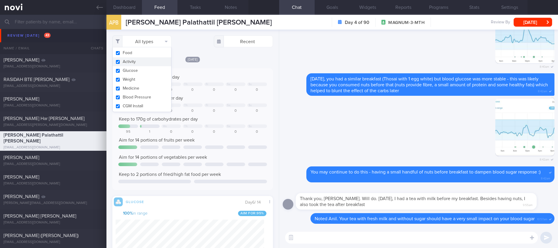
click at [147, 63] on button "Activity" at bounding box center [142, 61] width 59 height 9
checkbox input "false"
click at [207, 72] on div "Keep to 1700 calories per day We Th Fr Sa Su 875 3 0 0 0 0 0 Aim for 100g of pr…" at bounding box center [192, 129] width 160 height 122
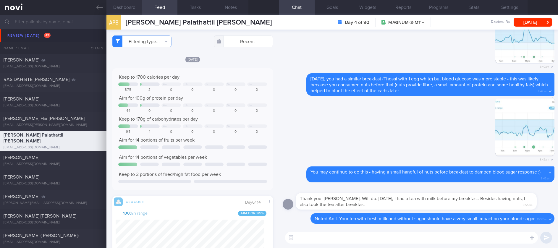
click at [120, 6] on button "Dashboard" at bounding box center [123, 7] width 35 height 15
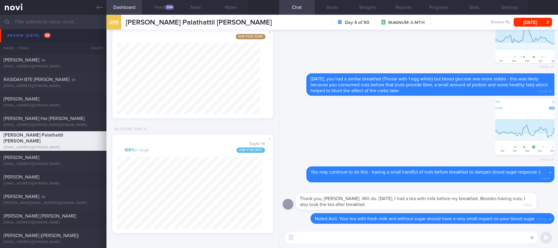
click at [313, 246] on div "​ ​" at bounding box center [418, 237] width 279 height 21
click at [311, 238] on textarea at bounding box center [411, 238] width 253 height 12
click at [168, 13] on button "Feed 204" at bounding box center [159, 7] width 35 height 15
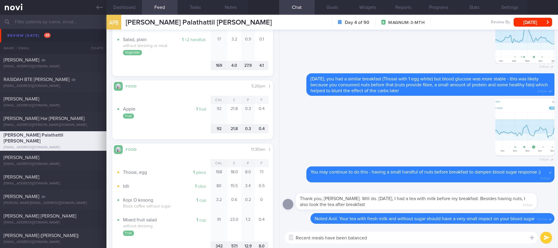
drag, startPoint x: 379, startPoint y: 238, endPoint x: 348, endPoint y: 240, distance: 31.1
click at [348, 240] on textarea "Recent meals have been balanced" at bounding box center [411, 238] width 253 height 12
type textarea "R"
type textarea "Good job with your blood sugar control [DATE], Anil :)"
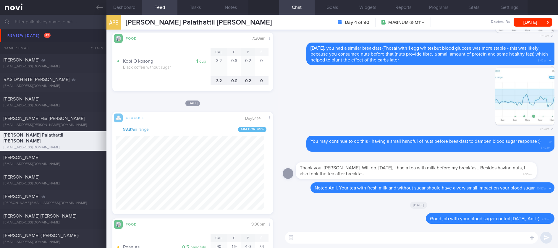
click at [328, 240] on textarea at bounding box center [411, 238] width 253 height 12
paste textarea "Here is a [compilation]([URL][DOMAIN_NAME]) of actual meal pictures sent to me …"
type textarea "Here is a [compilation]([URL][DOMAIN_NAME]) of actual meal pictures sent to me …"
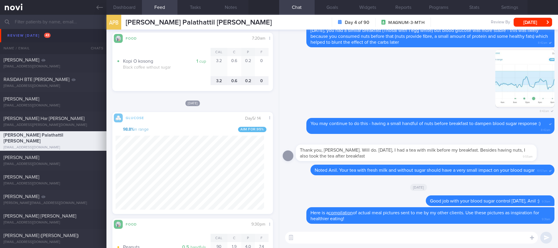
click at [71, 122] on div "[PERSON_NAME] Har [PERSON_NAME] [EMAIL_ADDRESS][PERSON_NAME][DOMAIN_NAME]" at bounding box center [53, 122] width 106 height 12
type input "tracked"
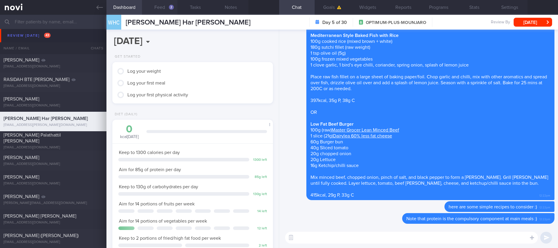
click at [167, 8] on button "Feed 2" at bounding box center [159, 7] width 35 height 15
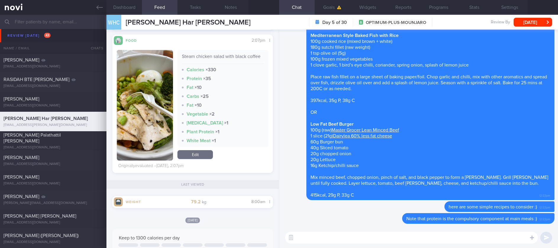
click at [328, 238] on textarea at bounding box center [411, 238] width 253 height 12
click at [327, 237] on textarea at bounding box center [411, 238] width 253 height 12
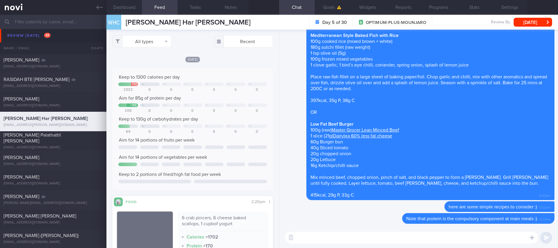
scroll to position [133, 0]
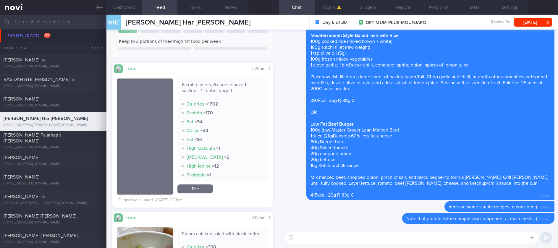
click at [201, 188] on link "Edit" at bounding box center [194, 188] width 35 height 9
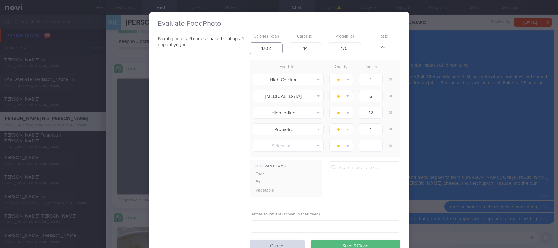
drag, startPoint x: 264, startPoint y: 48, endPoint x: 254, endPoint y: 48, distance: 9.5
click at [254, 48] on input "1702" at bounding box center [265, 48] width 33 height 12
type input "400"
drag, startPoint x: 306, startPoint y: 45, endPoint x: 278, endPoint y: 43, distance: 27.5
click at [278, 43] on div "Calories (kcal) 400 Carbs (g) 44 Protein (g) 170 Fat (g) -" at bounding box center [324, 42] width 151 height 23
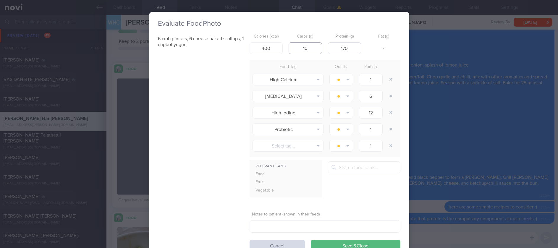
type input "10"
drag, startPoint x: 347, startPoint y: 47, endPoint x: 321, endPoint y: 47, distance: 25.7
click at [321, 47] on div "Calories (kcal) 400 Carbs (g) 10 Protein (g) 170 Fat (g) -" at bounding box center [324, 42] width 151 height 23
drag, startPoint x: 352, startPoint y: 51, endPoint x: 332, endPoint y: 48, distance: 20.6
click at [332, 48] on input "30" at bounding box center [344, 48] width 33 height 12
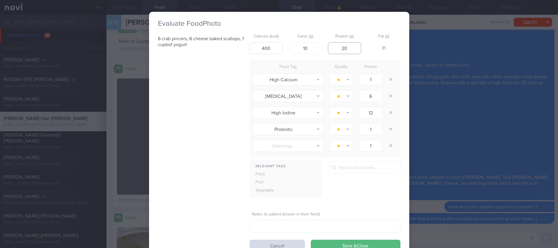
type input "20"
drag, startPoint x: 270, startPoint y: 49, endPoint x: 223, endPoint y: 41, distance: 47.4
click at [223, 41] on div "6 crab pincers, 6 cheese baked scallops, 1 cupbof yogurt Calories (kcal) 400 Ca…" at bounding box center [279, 141] width 242 height 220
type input "350"
click at [388, 79] on button "button" at bounding box center [390, 79] width 11 height 11
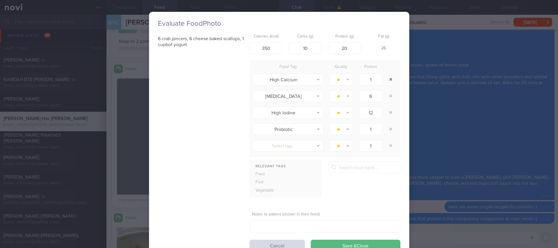
type input "6"
type input "12"
type input "1"
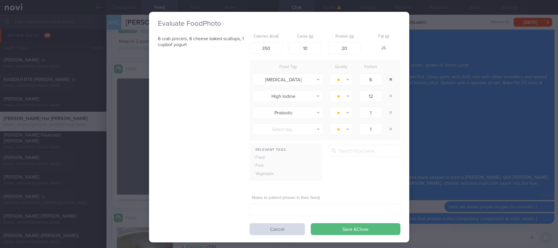
click at [388, 80] on button "button" at bounding box center [390, 79] width 11 height 11
type input "12"
type input "1"
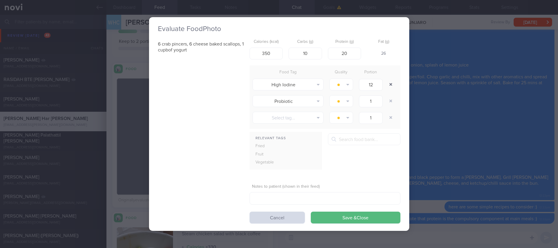
click at [388, 81] on button "button" at bounding box center [390, 84] width 11 height 11
type input "1"
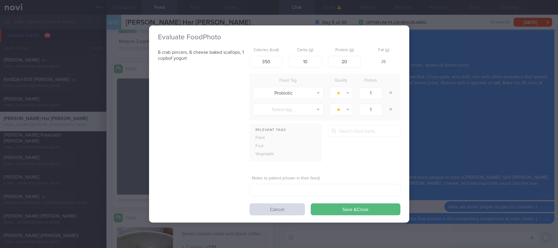
click at [390, 91] on button "button" at bounding box center [390, 92] width 11 height 11
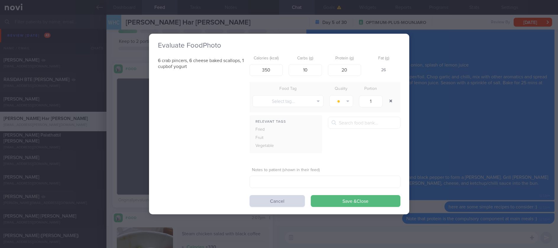
click at [390, 99] on button "button" at bounding box center [390, 101] width 11 height 11
click at [376, 200] on button "Save & Close" at bounding box center [356, 201] width 90 height 12
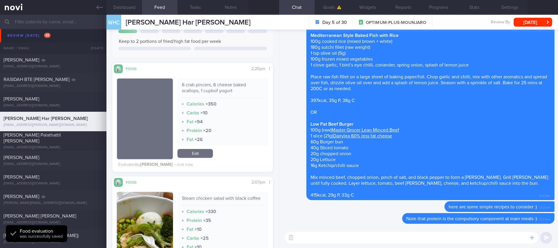
click at [376, 236] on textarea at bounding box center [411, 238] width 253 height 12
click at [355, 238] on textarea at bounding box center [411, 238] width 253 height 12
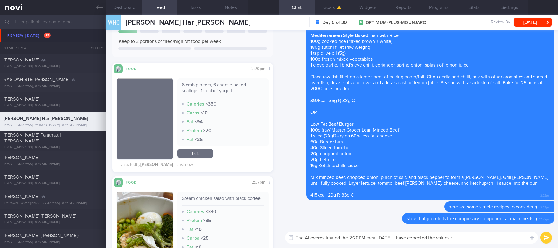
type textarea "The AI overestimated the 2:20PM meal [DATE]. I have corrected the values :)"
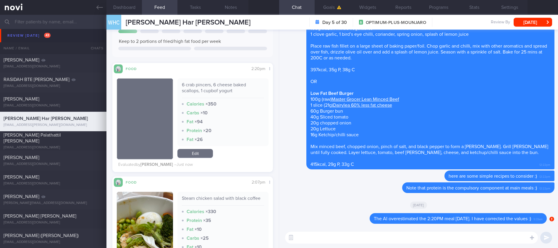
click at [367, 241] on textarea at bounding box center [411, 238] width 253 height 12
paste textarea "Here is a [compilation]([URL][DOMAIN_NAME]) of actual meal pictures sent to me …"
type textarea "Well done with lunch [DATE]! :()"
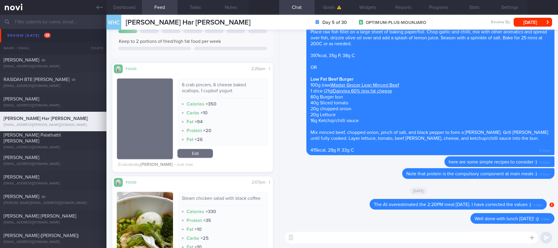
paste textarea "Here is a [compilation]([URL][DOMAIN_NAME]) of actual meal pictures sent to me …"
type textarea "Here is a [compilation]([URL][DOMAIN_NAME]) of actual meal pictures sent to me …"
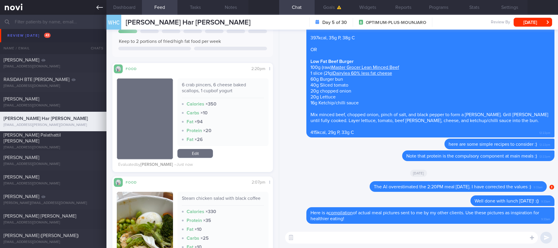
click at [93, 8] on link at bounding box center [53, 7] width 106 height 15
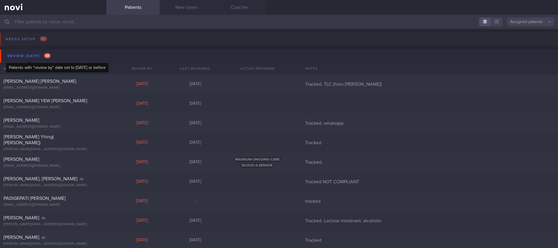
click at [52, 55] on div "Review [DATE] 43" at bounding box center [29, 56] width 46 height 8
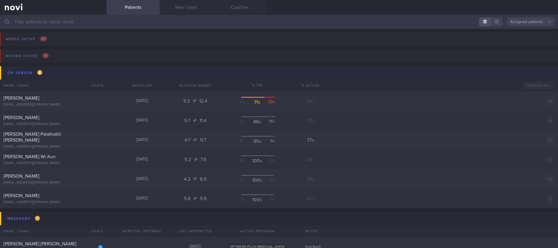
click at [52, 71] on button "On sensor 6" at bounding box center [279, 72] width 559 height 13
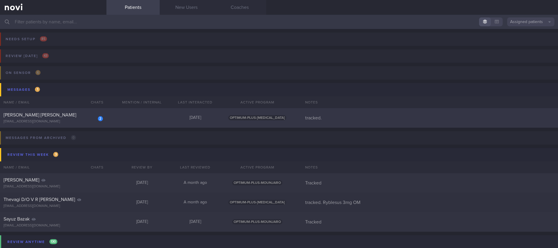
click at [179, 121] on div "2 [PERSON_NAME] [PERSON_NAME] [EMAIL_ADDRESS][DOMAIN_NAME] [DATE] OPTIMUM-PLUS-…" at bounding box center [279, 118] width 558 height 20
select select "7"
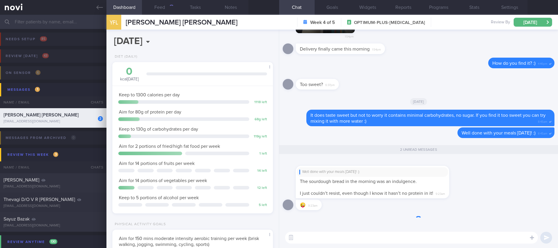
scroll to position [0, 0]
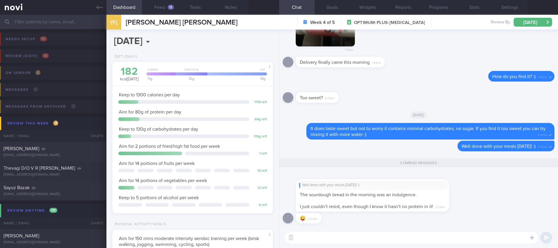
click at [362, 243] on textarea at bounding box center [411, 238] width 253 height 12
click at [359, 238] on textarea at bounding box center [411, 238] width 253 height 12
type textarea "No problem :)"
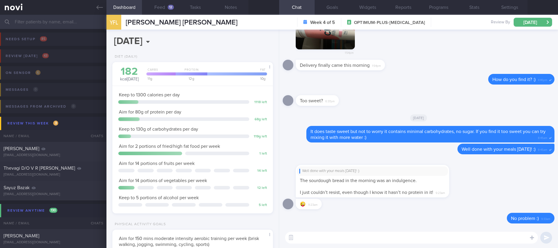
scroll to position [0, 0]
click at [155, 13] on button "Feed 12" at bounding box center [159, 7] width 35 height 15
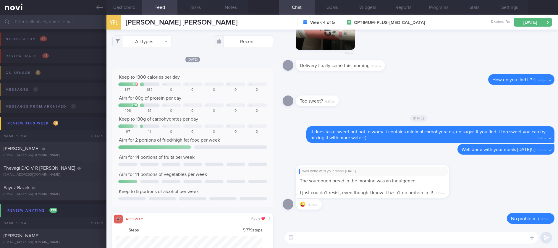
scroll to position [36, 146]
click at [159, 44] on button "All types" at bounding box center [141, 41] width 59 height 12
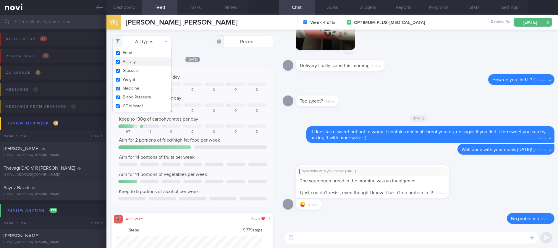
click at [145, 62] on button "Activity" at bounding box center [142, 61] width 59 height 9
checkbox input "false"
click at [220, 98] on div "Aim for 80g of protein per day" at bounding box center [192, 98] width 148 height 6
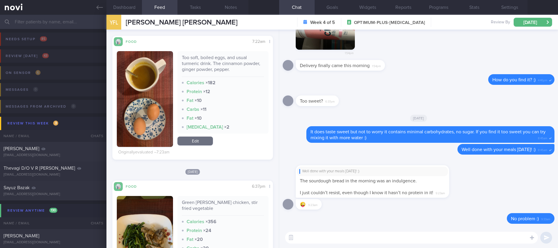
click at [330, 238] on textarea at bounding box center [411, 238] width 253 height 12
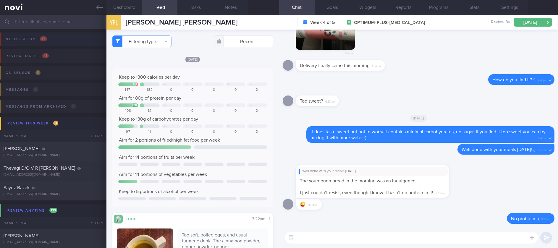
click at [87, 11] on link at bounding box center [53, 7] width 106 height 15
